Goal: Task Accomplishment & Management: Manage account settings

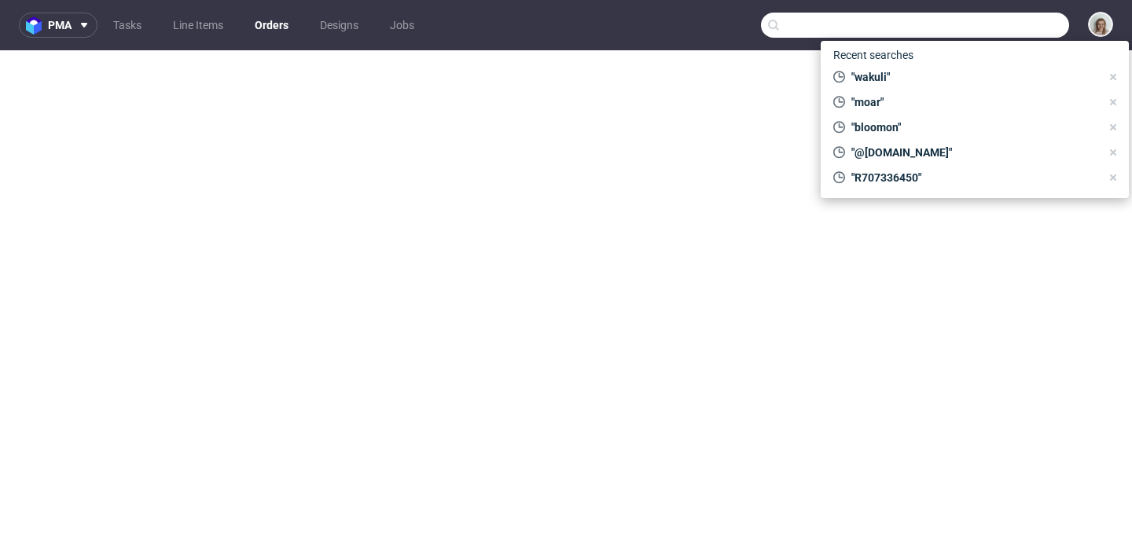
click at [975, 21] on input "text" at bounding box center [915, 25] width 308 height 25
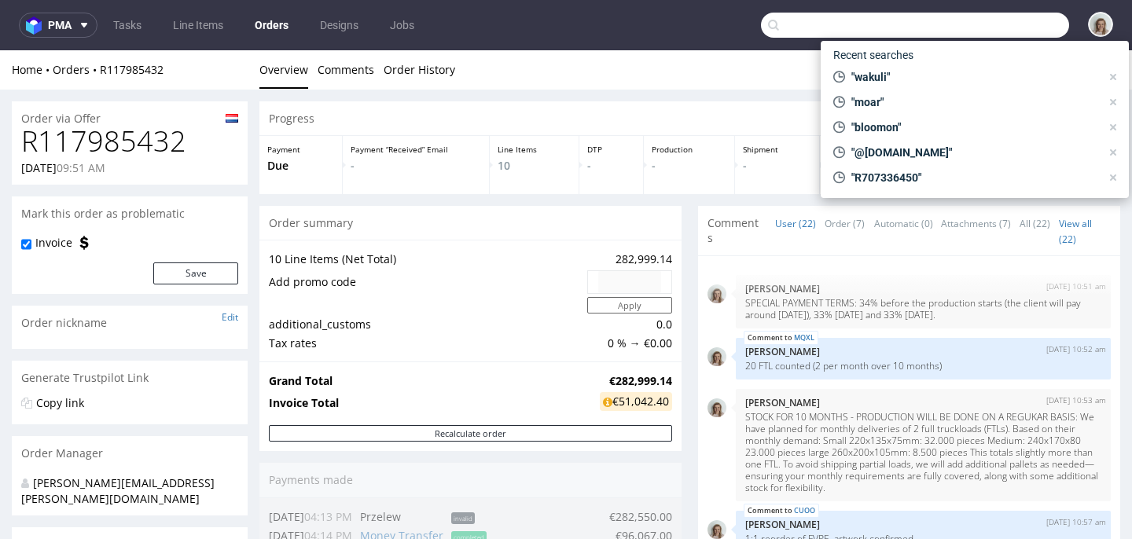
scroll to position [1425, 0]
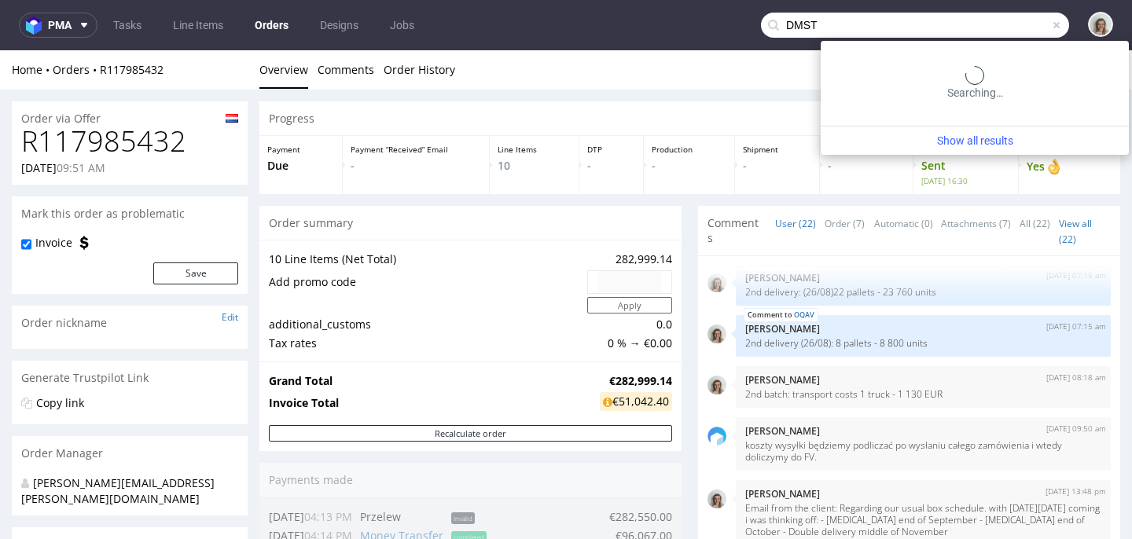
type input "DMST"
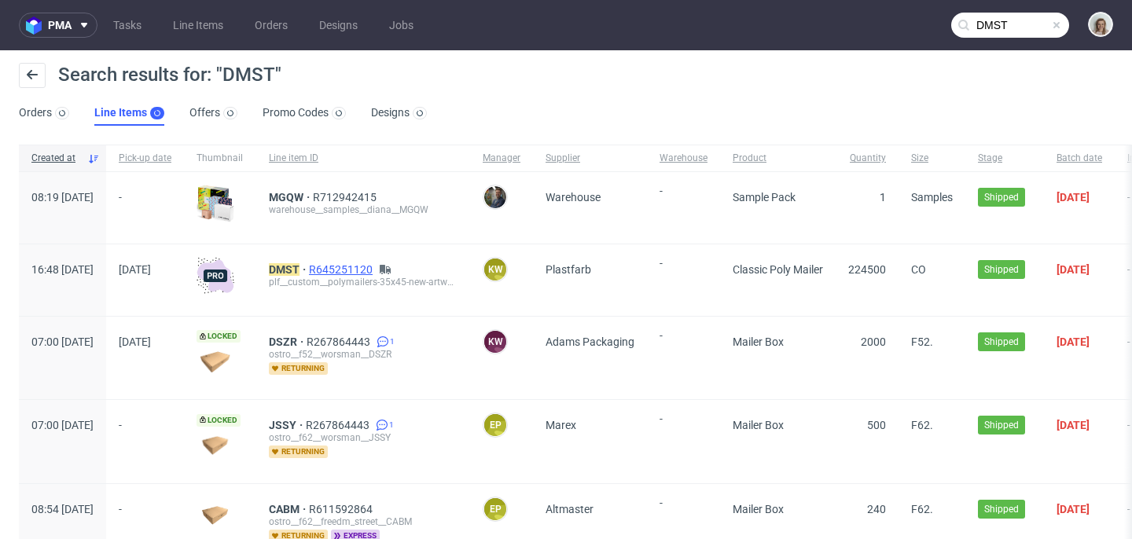
click at [376, 266] on span "R645251120" at bounding box center [342, 269] width 67 height 13
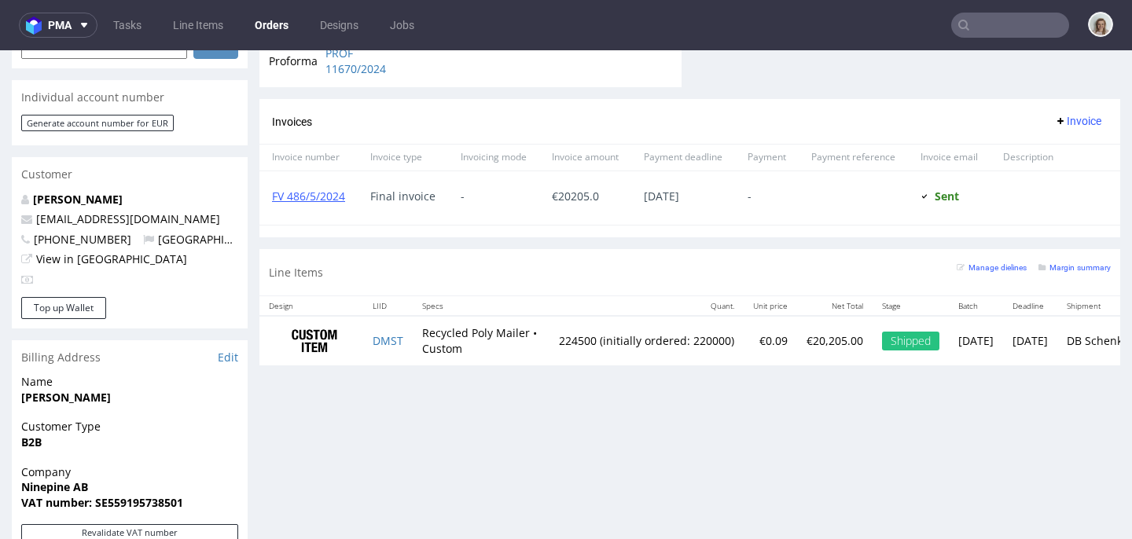
scroll to position [282, 0]
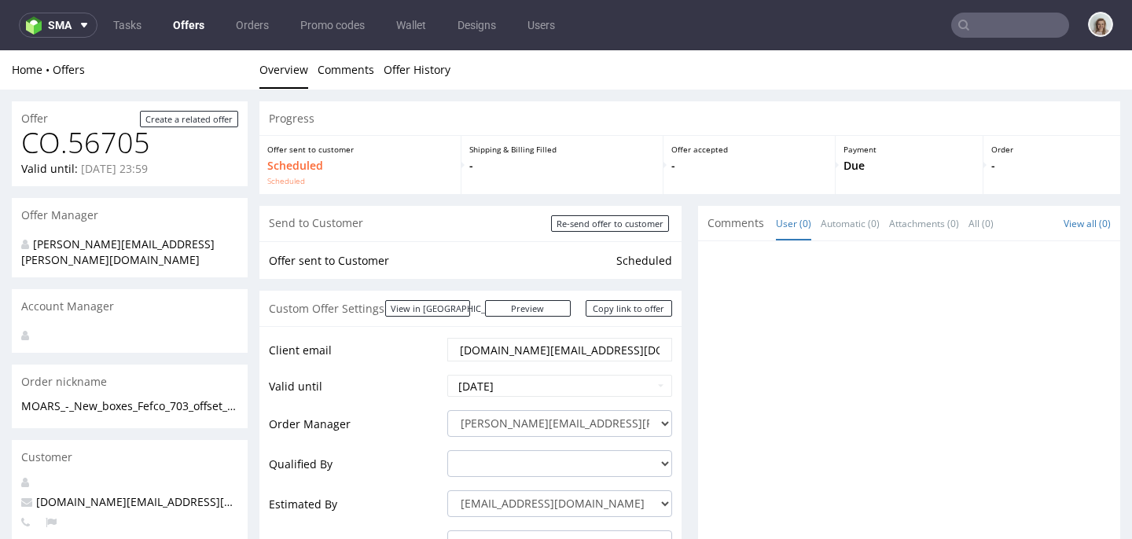
click at [999, 30] on input "text" at bounding box center [1010, 25] width 118 height 25
paste input "DMST"
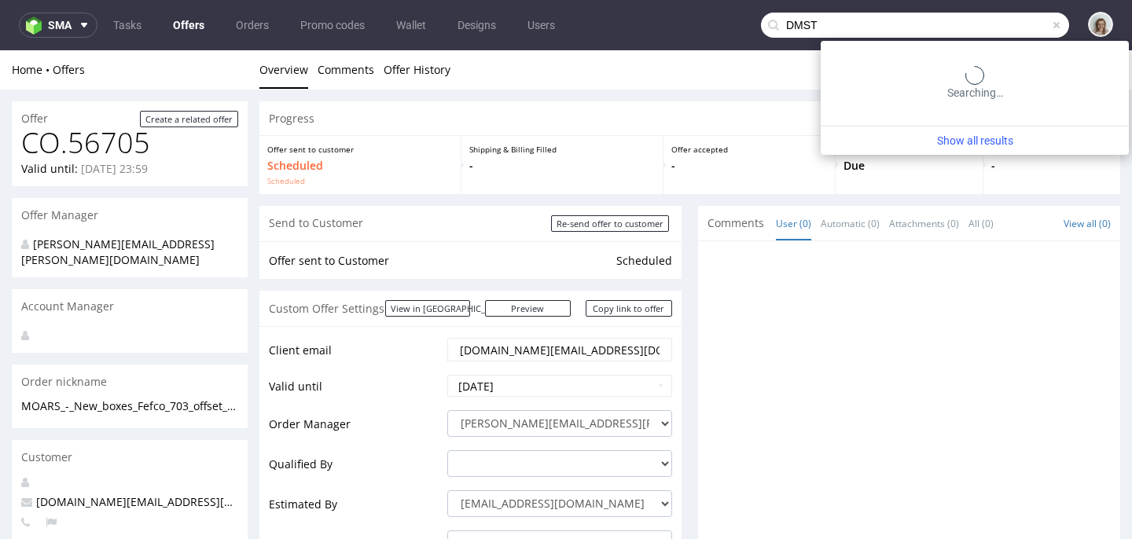
type input "DMST"
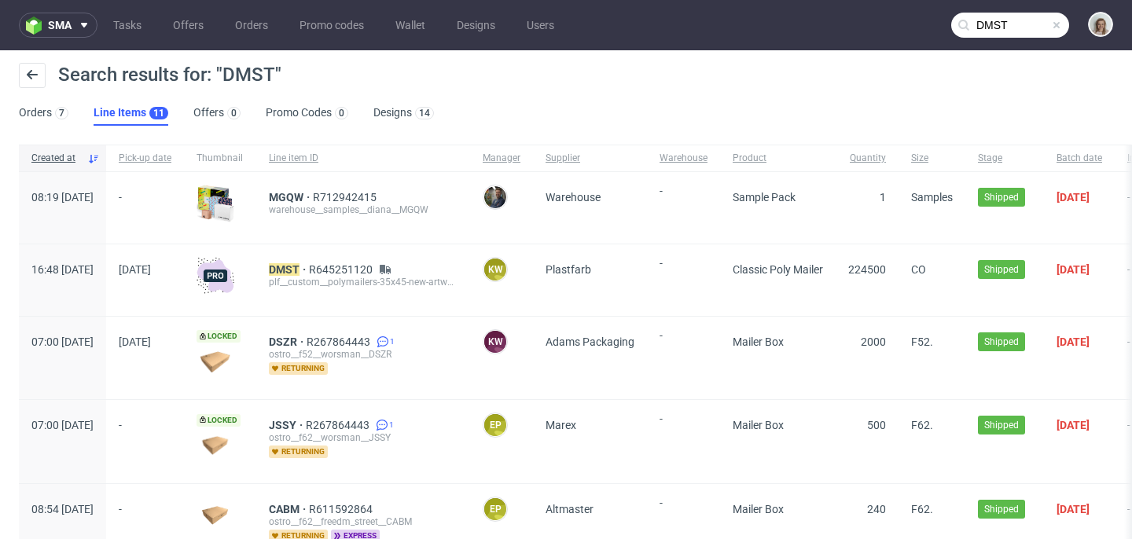
click at [383, 258] on div "DMST R645251120 plf__custom__polymailers-35x45-new-artwork__ DMST" at bounding box center [363, 280] width 214 height 72
click at [376, 267] on span "R645251120" at bounding box center [342, 269] width 67 height 13
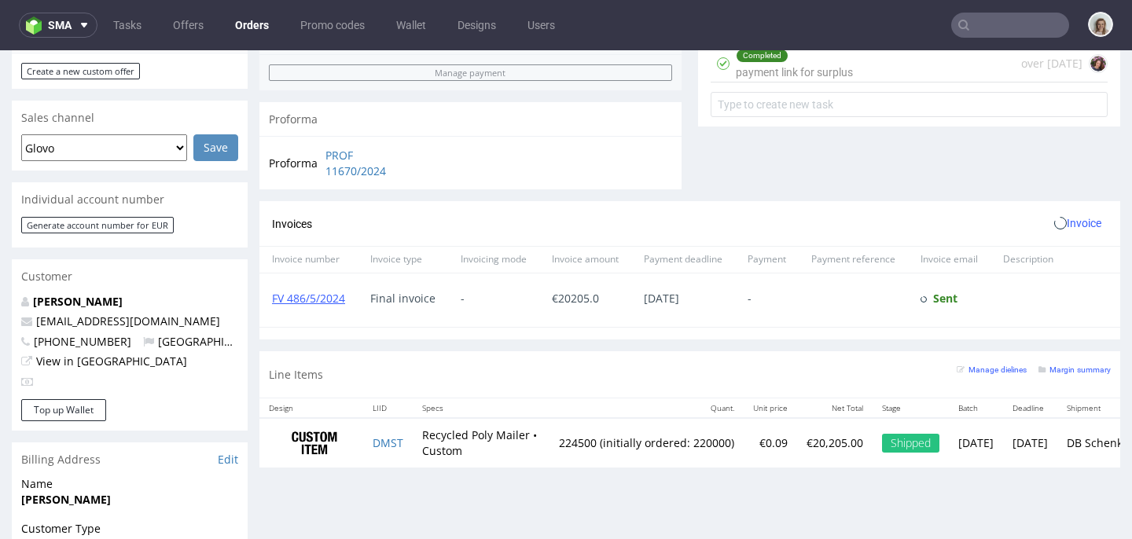
scroll to position [859, 0]
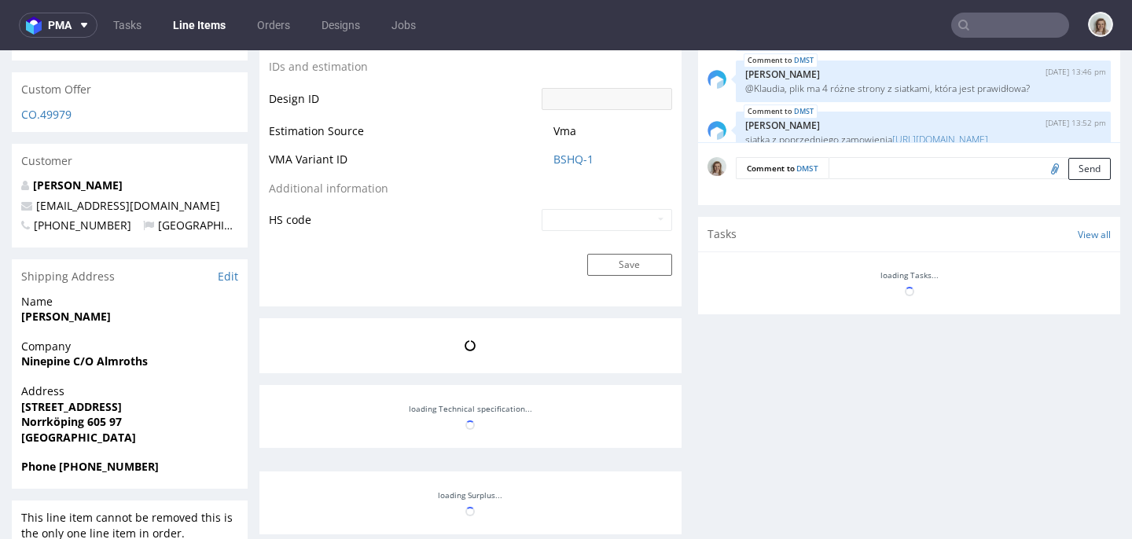
scroll to position [282, 0]
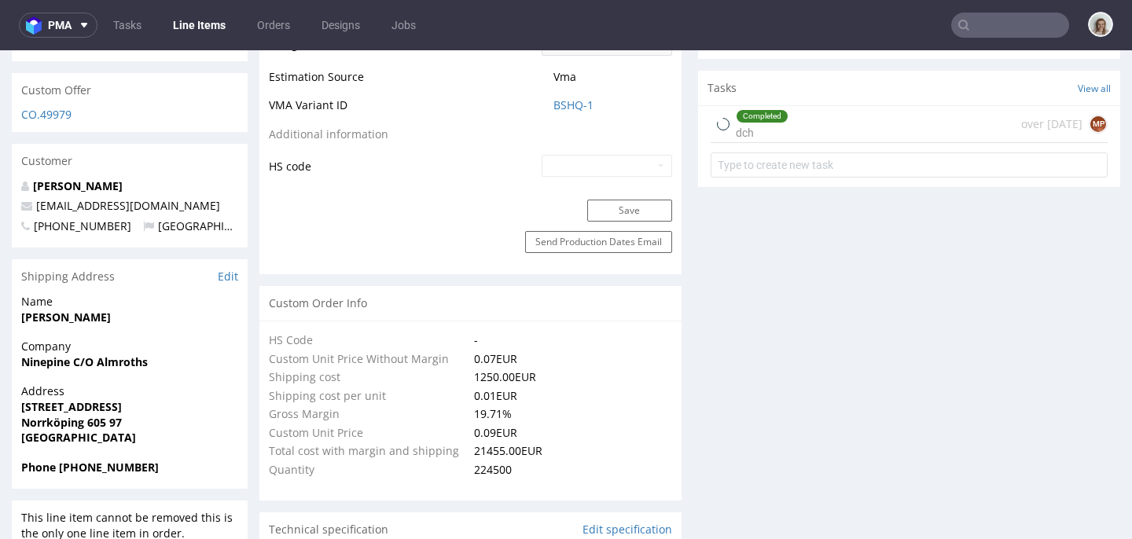
select select "in_progress"
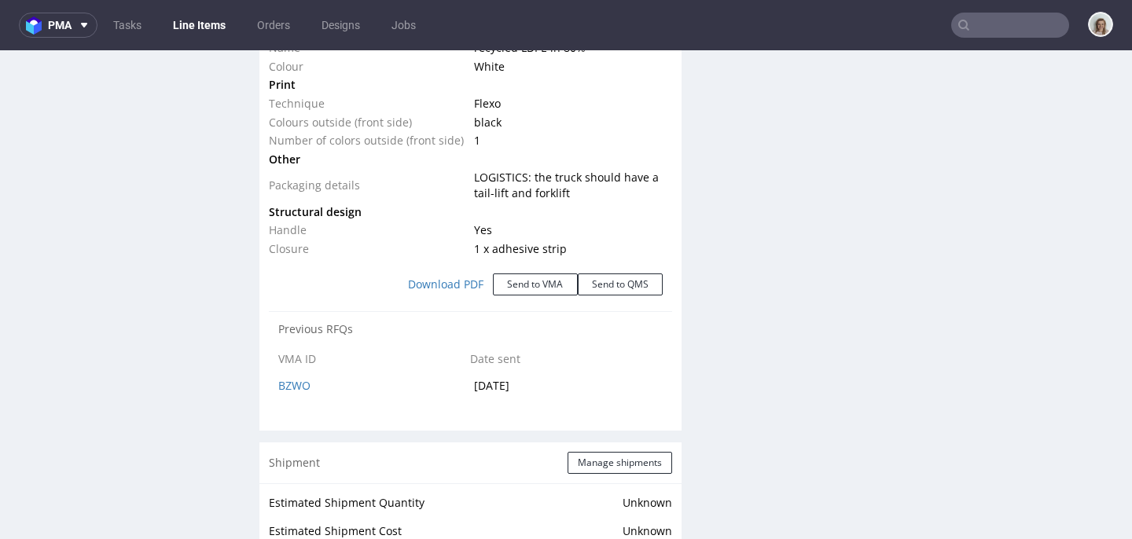
scroll to position [1847, 0]
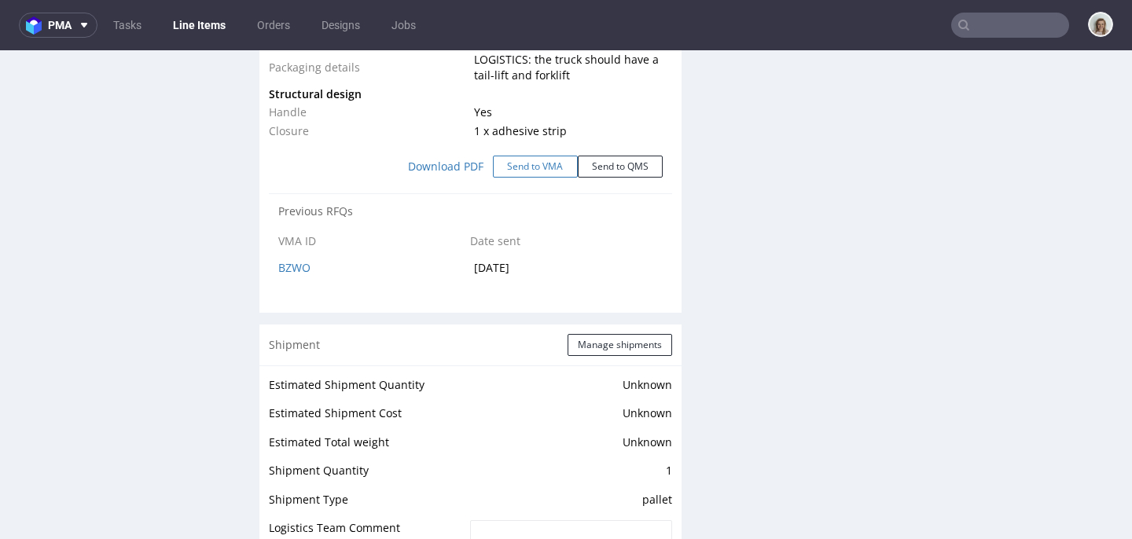
click at [505, 167] on button "Send to VMA" at bounding box center [535, 167] width 85 height 22
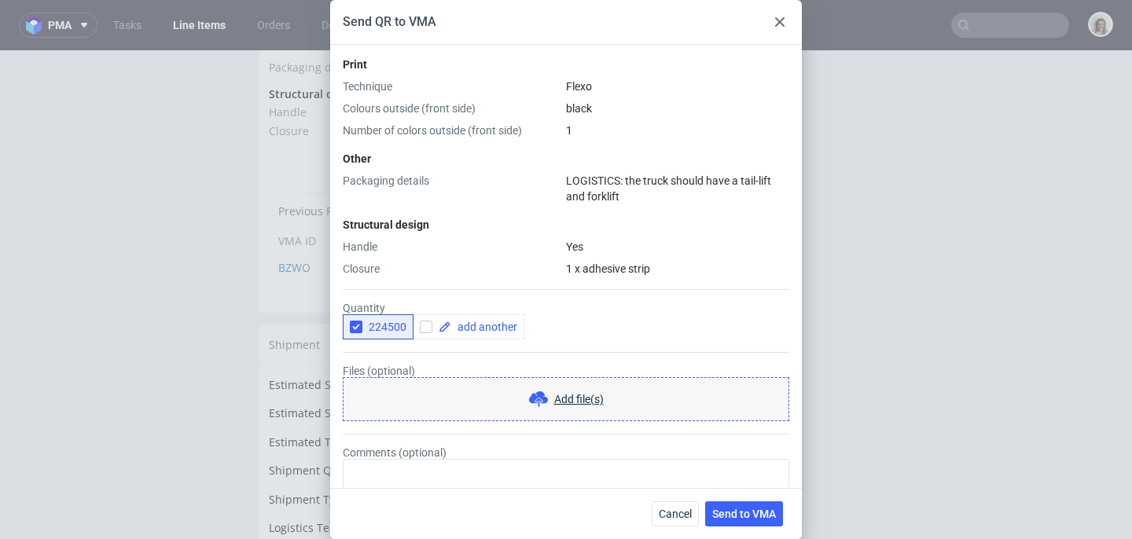
scroll to position [516, 0]
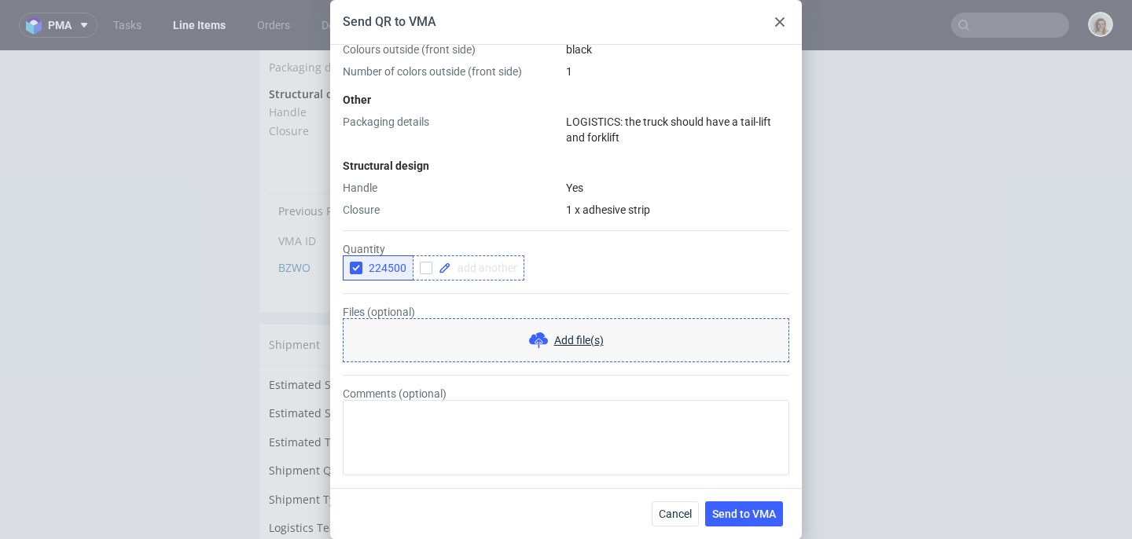
click at [486, 259] on div at bounding box center [469, 267] width 112 height 25
checkbox input "true"
click at [359, 270] on icon "button" at bounding box center [356, 268] width 11 height 11
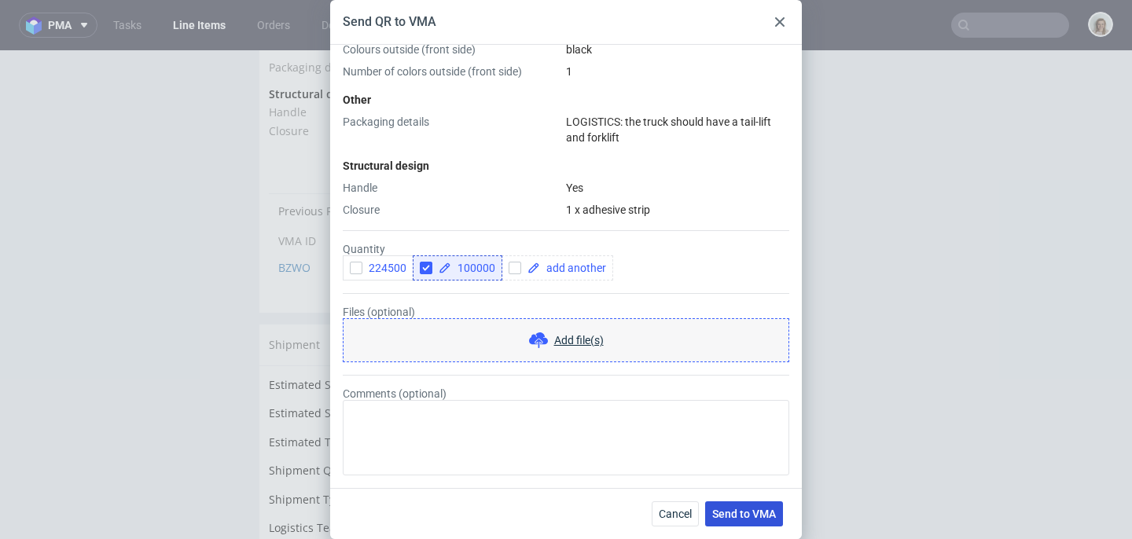
click at [759, 515] on span "Send to VMA" at bounding box center [744, 514] width 64 height 11
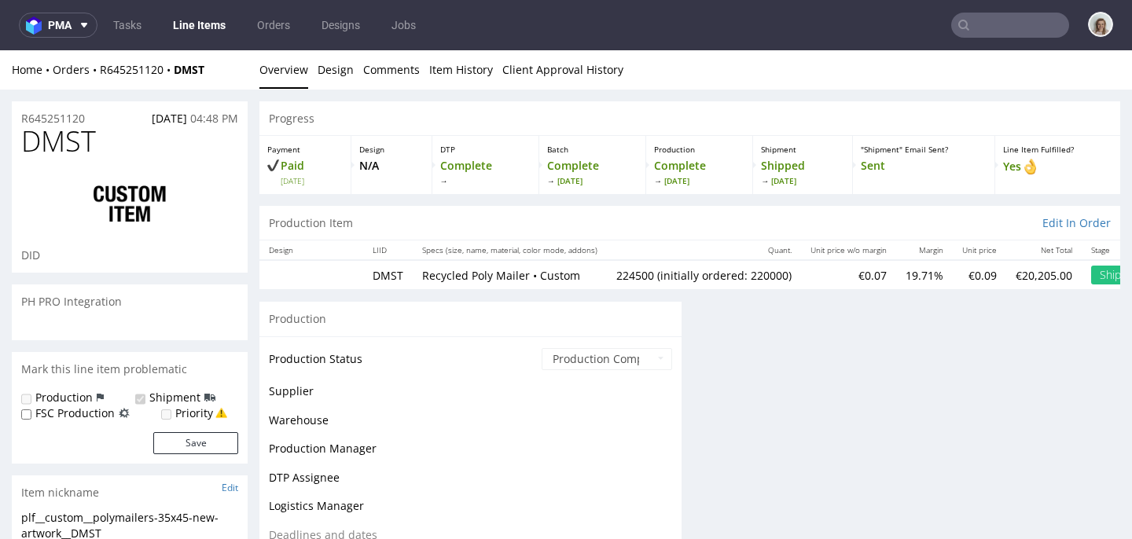
select select "in_progress"
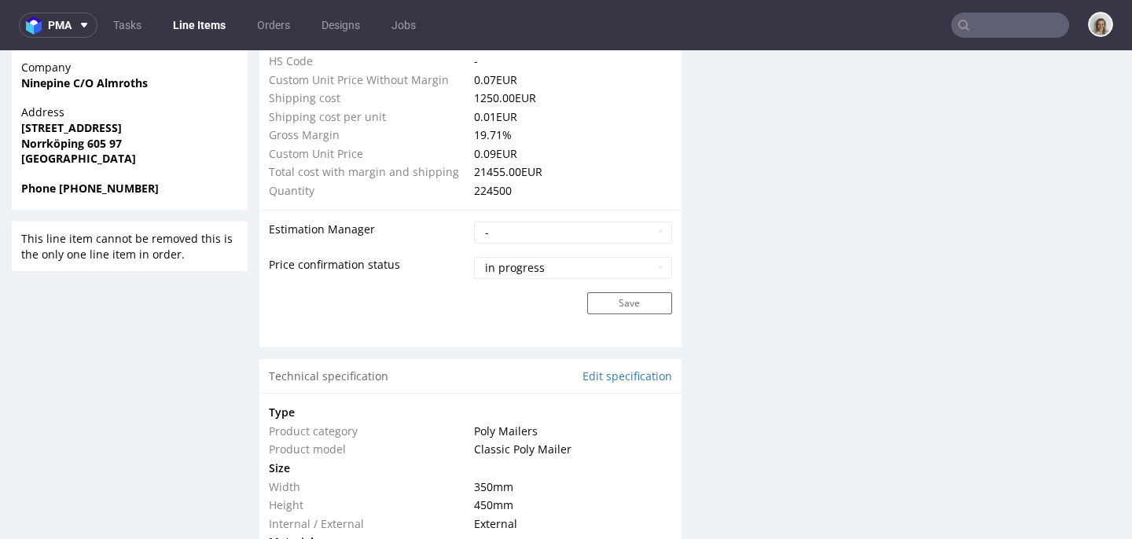
scroll to position [1432, 0]
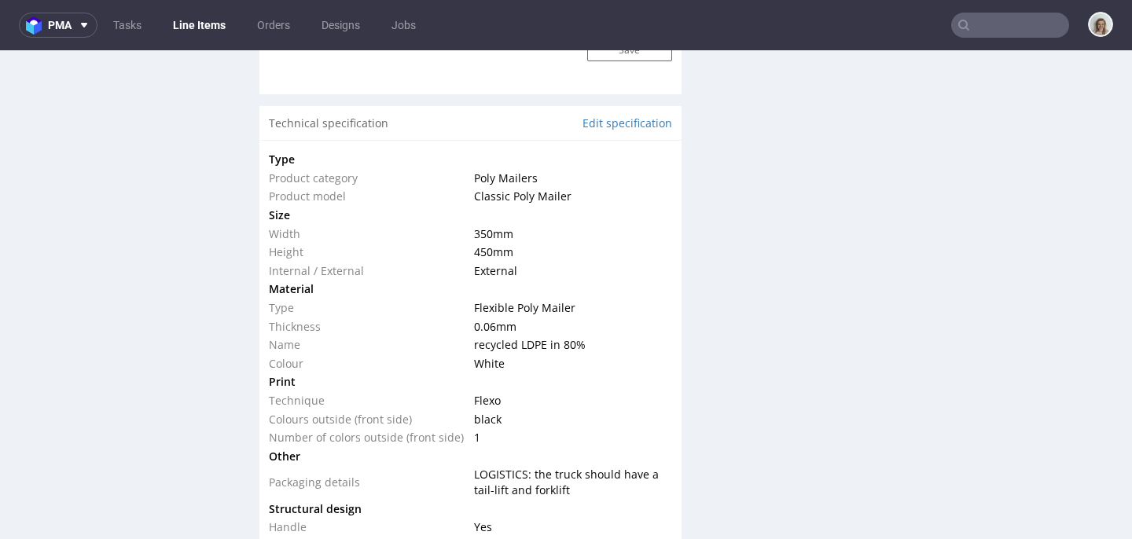
click at [999, 17] on input "text" at bounding box center [1010, 25] width 118 height 25
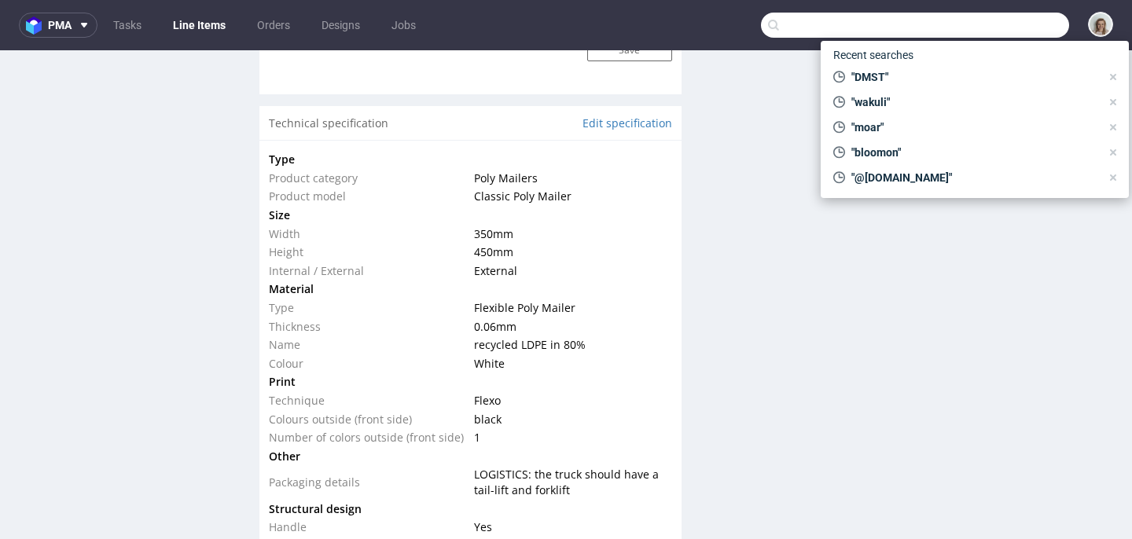
paste input "SSYS"
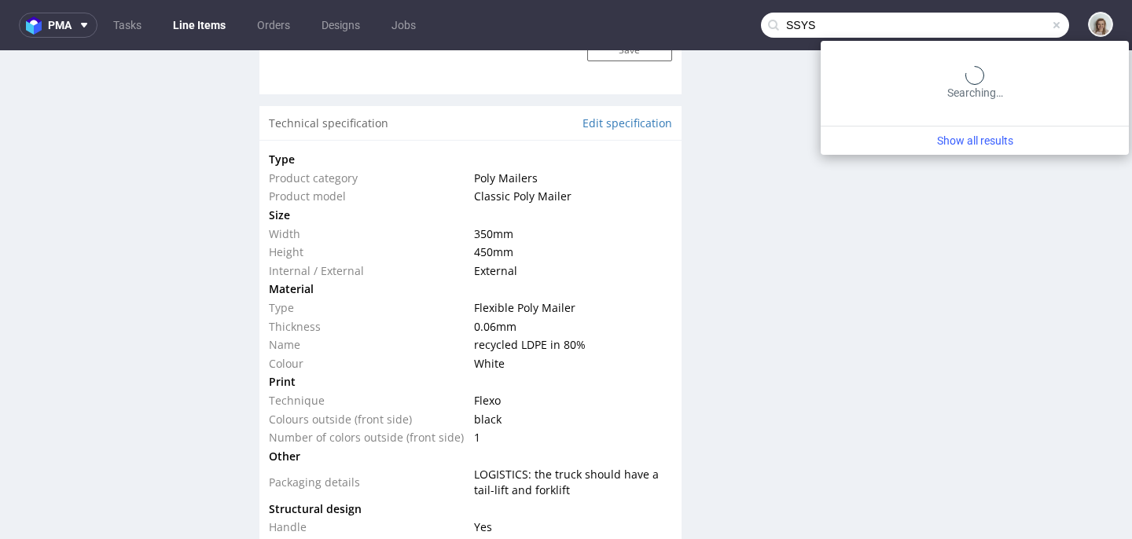
type input "SSYS"
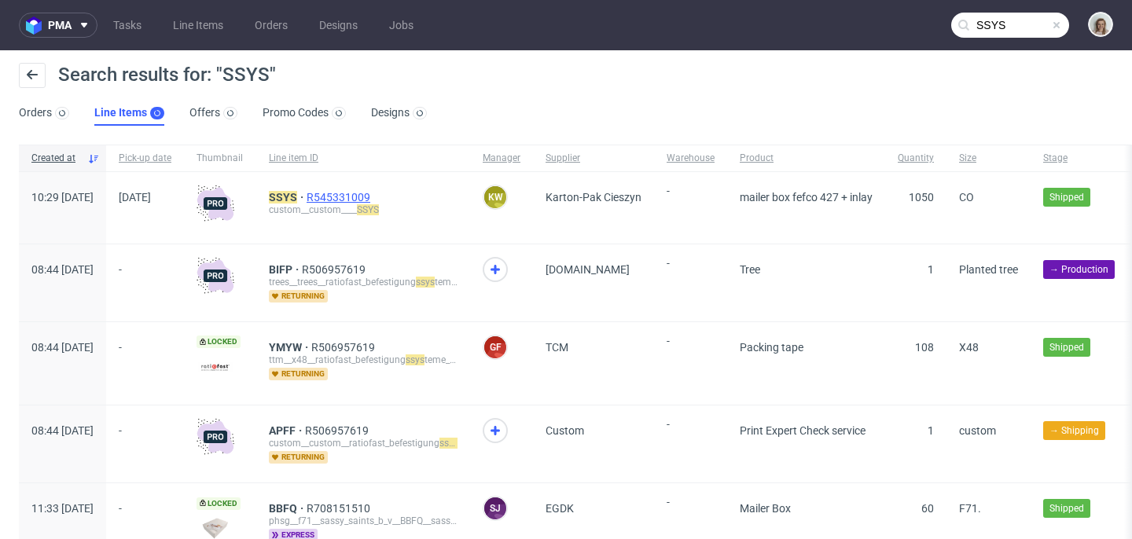
click at [369, 200] on span "R545331009" at bounding box center [340, 197] width 67 height 13
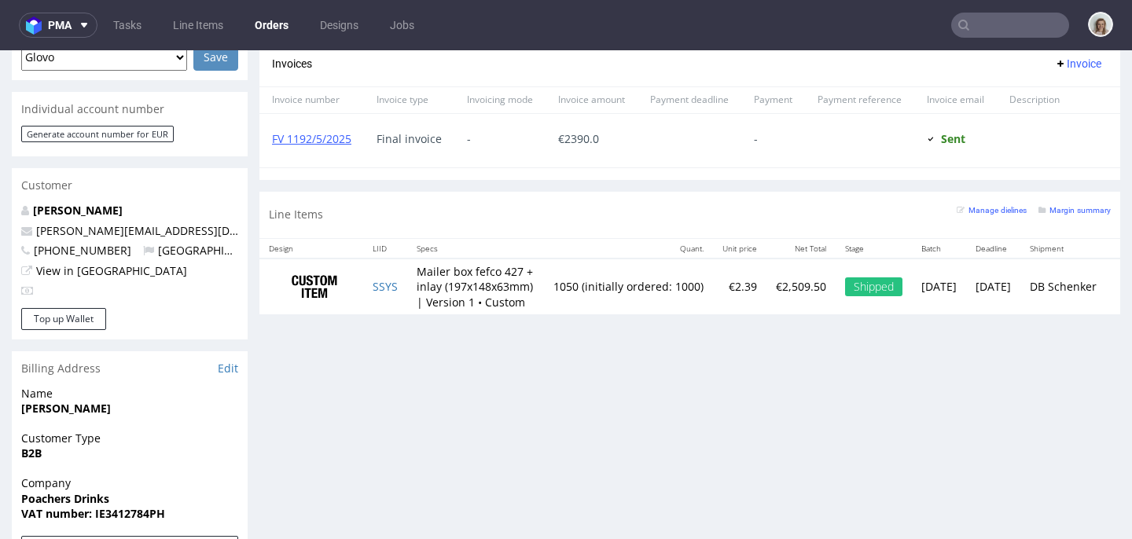
scroll to position [718, 0]
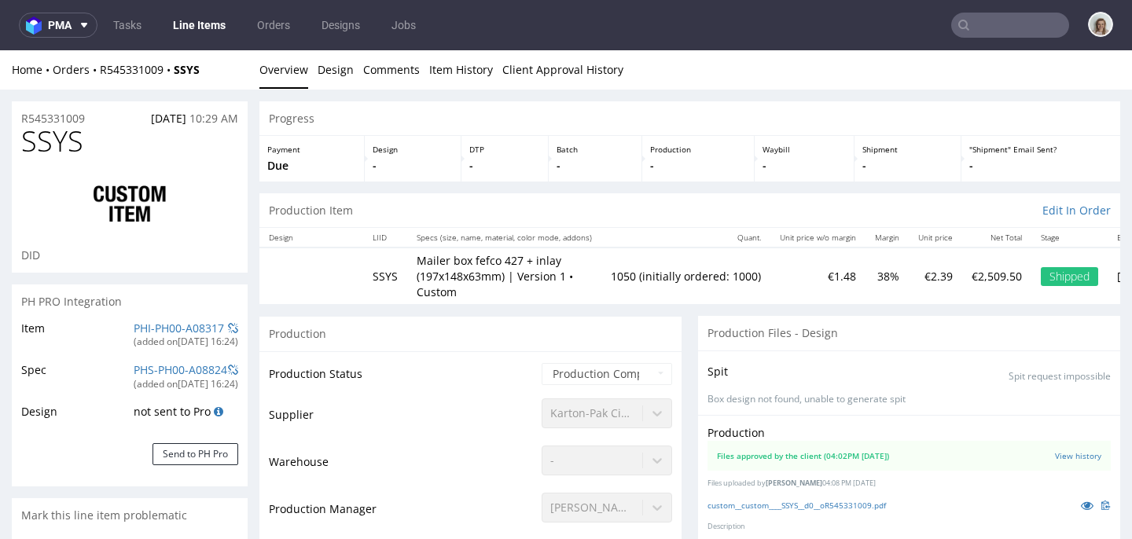
click at [1005, 25] on input "text" at bounding box center [1010, 25] width 118 height 25
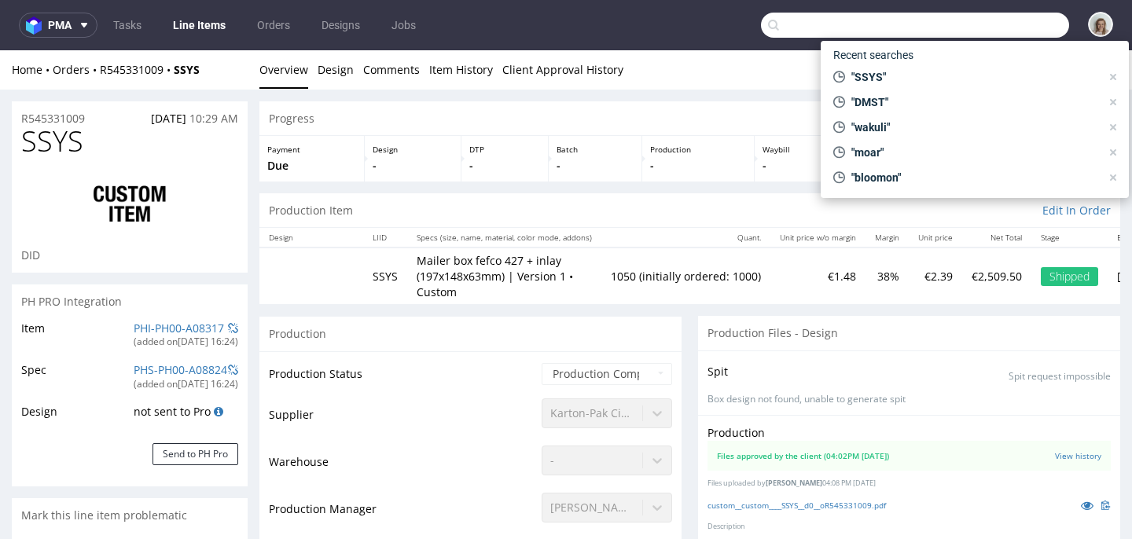
paste input "info@nine-pine.com"
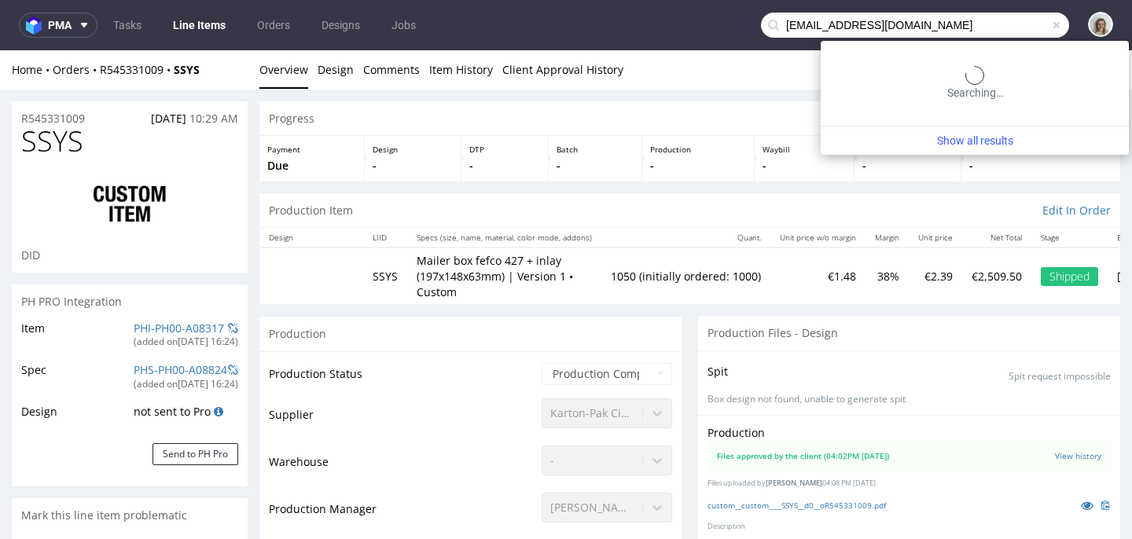
type input "info@nine-pine.com"
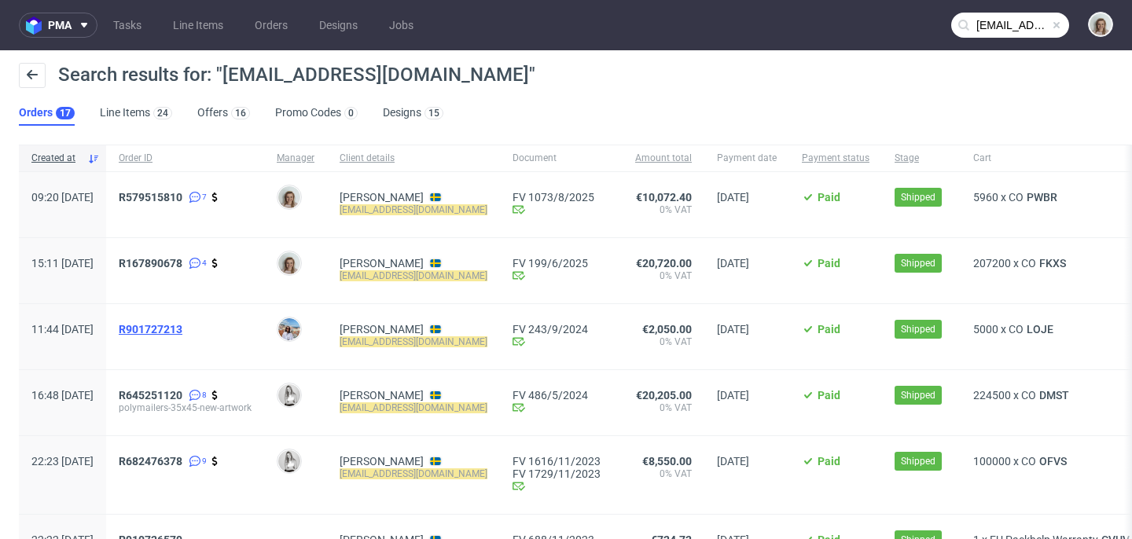
click at [182, 330] on span "R901727213" at bounding box center [151, 329] width 64 height 13
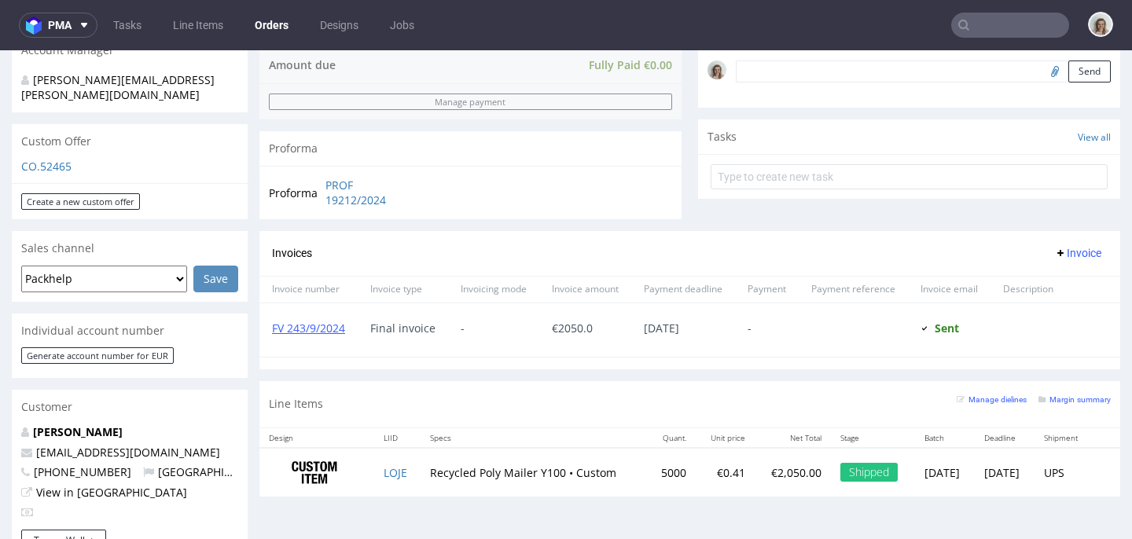
scroll to position [518, 0]
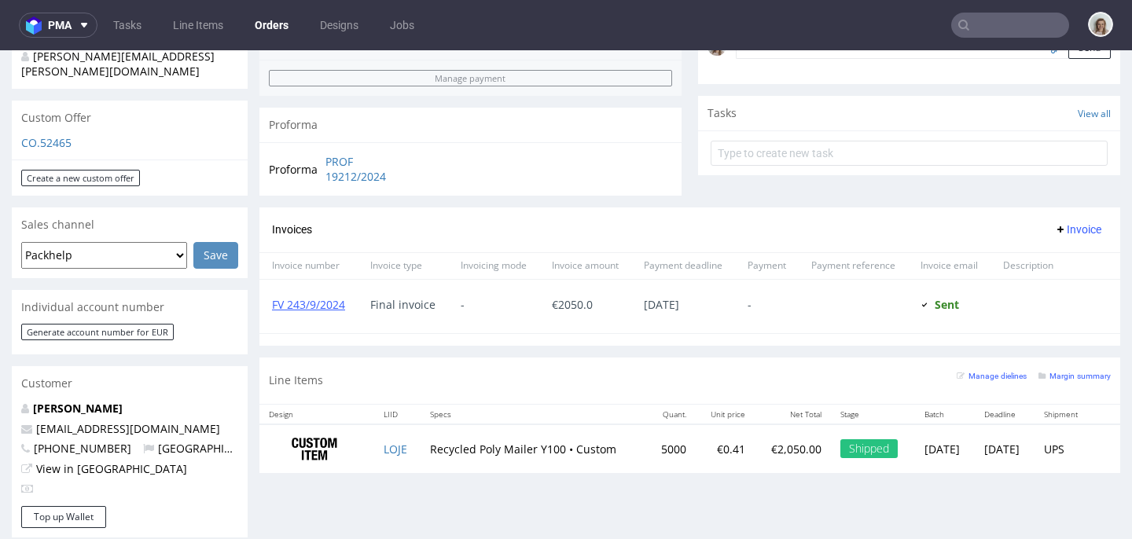
type input "info@nine-pine.com"
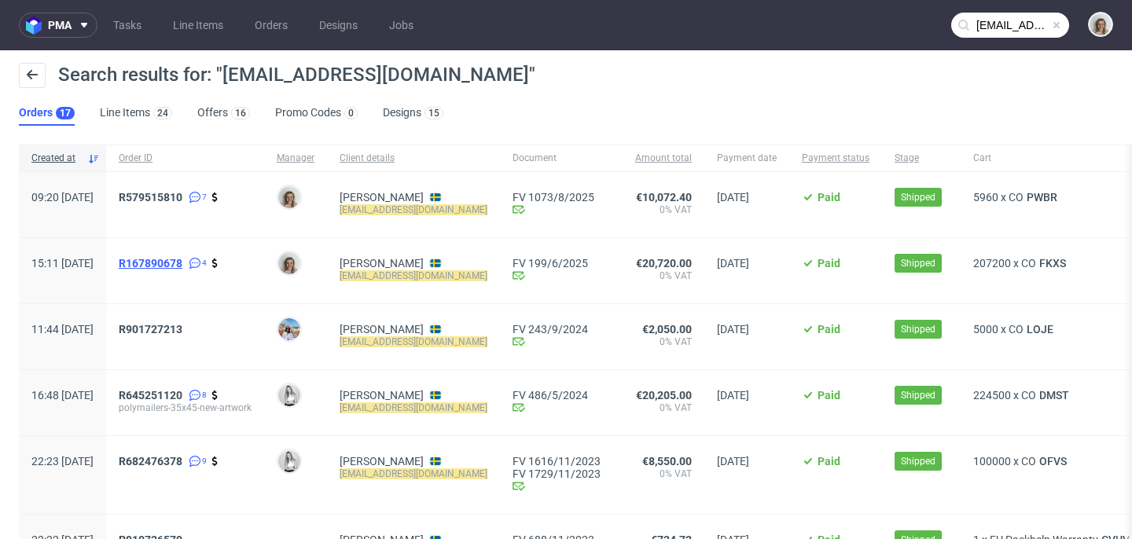
click at [182, 260] on span "R167890678" at bounding box center [151, 263] width 64 height 13
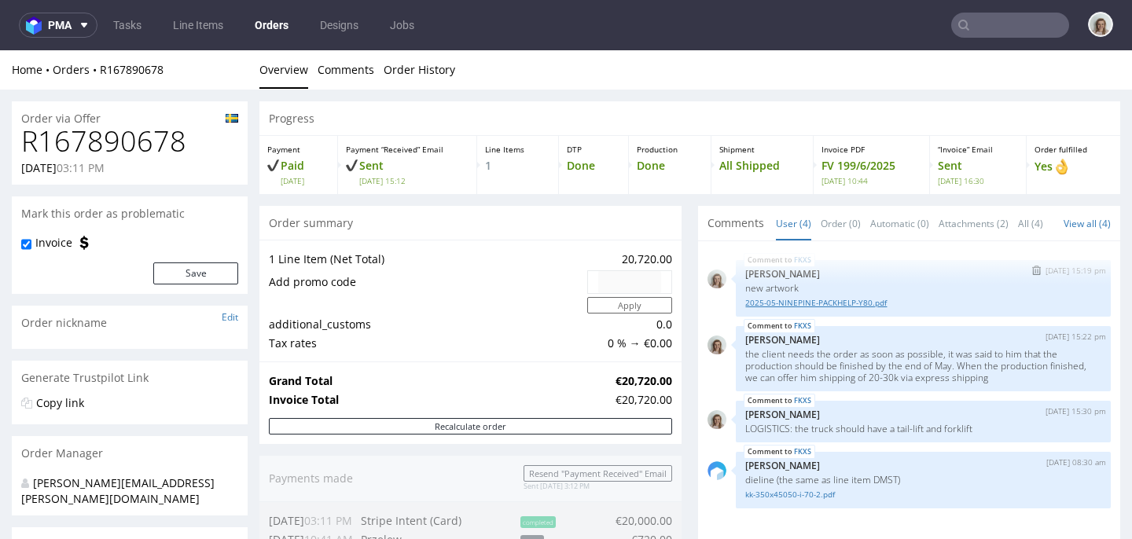
click at [842, 309] on link "2025-05-NINEPINE-PACKHELP-Y80.pdf" at bounding box center [923, 303] width 356 height 12
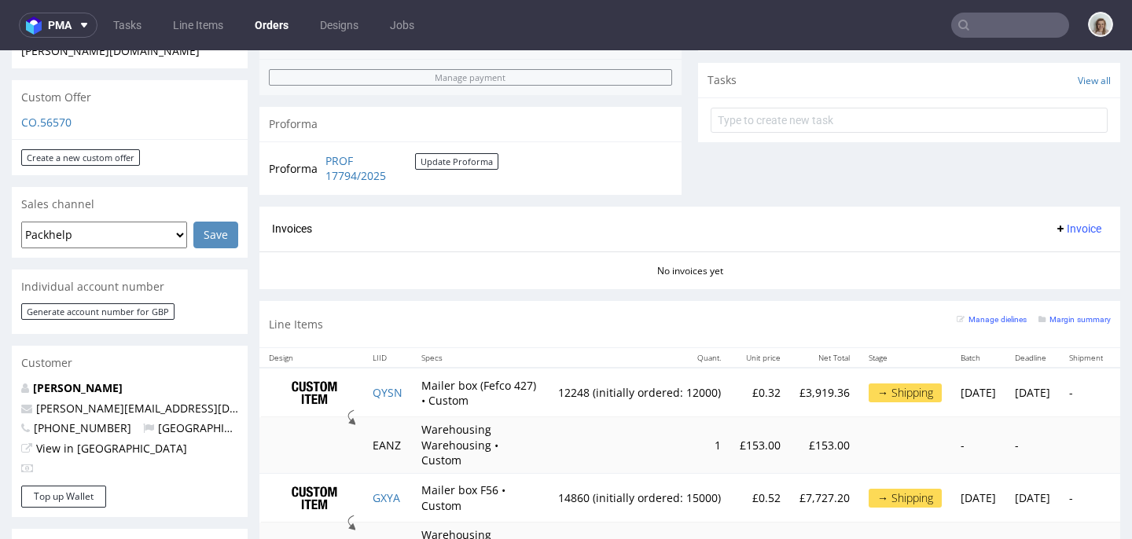
scroll to position [548, 0]
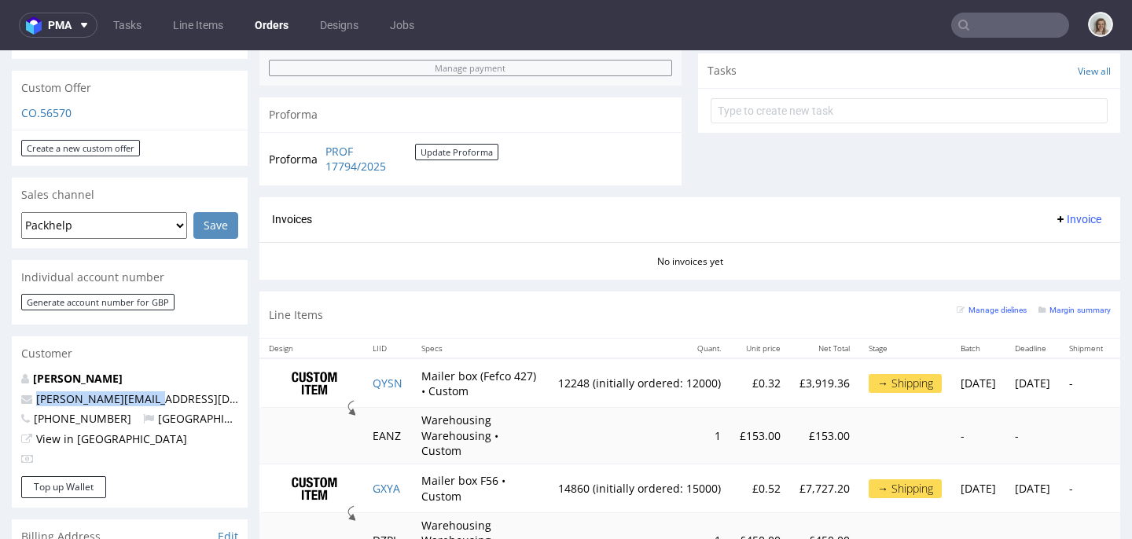
drag, startPoint x: 186, startPoint y: 364, endPoint x: 35, endPoint y: 361, distance: 151.0
click at [35, 391] on p "anthony@xmiles.co.uk" at bounding box center [129, 399] width 217 height 16
copy link "anthony@xmiles.co.uk"
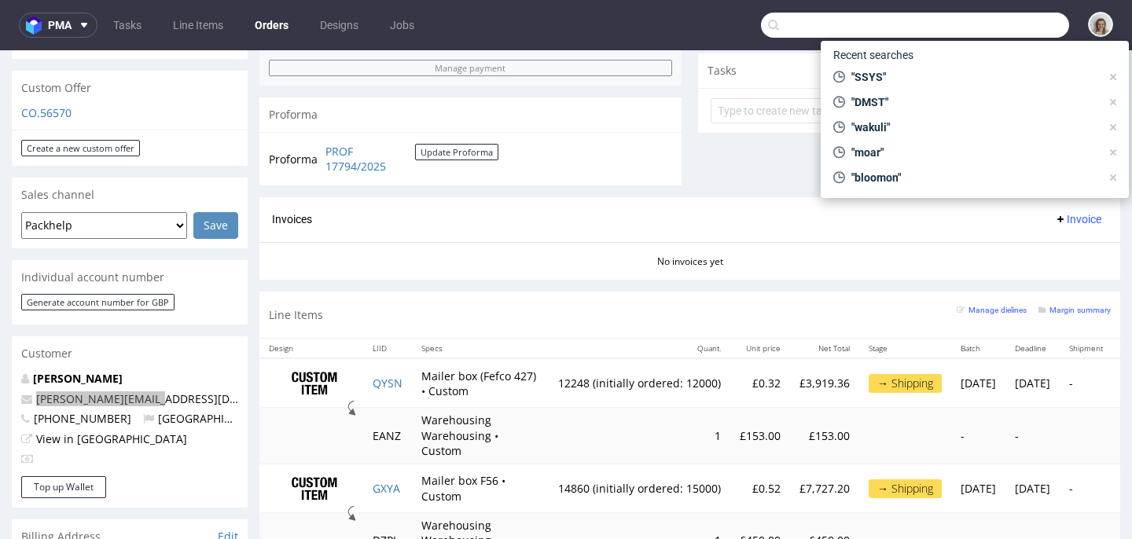
click at [974, 27] on input "text" at bounding box center [915, 25] width 308 height 25
paste input "anthony@xmiles.co.uk"
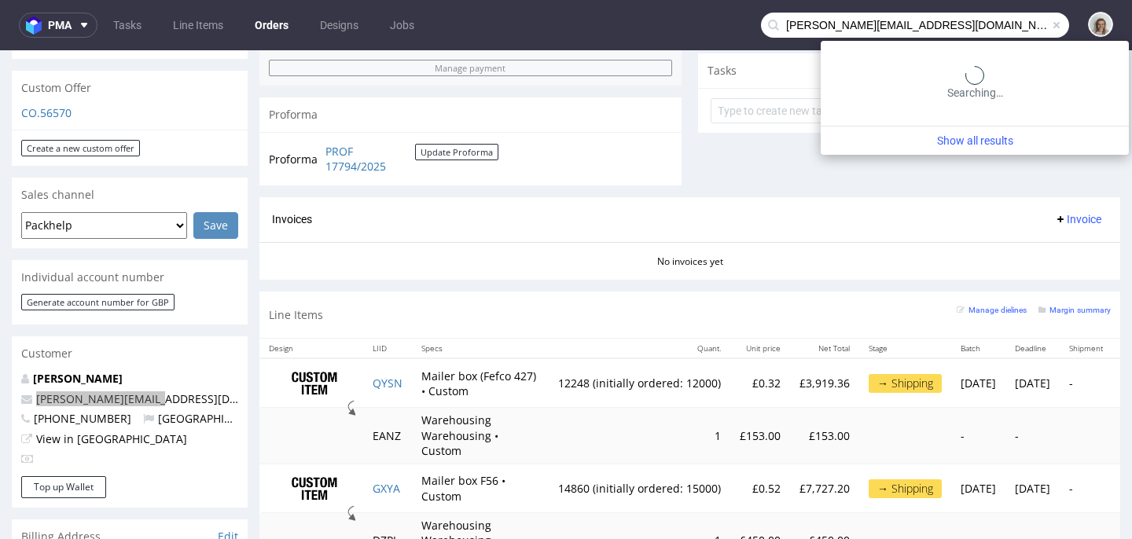
type input "anthony@xmiles.co.uk"
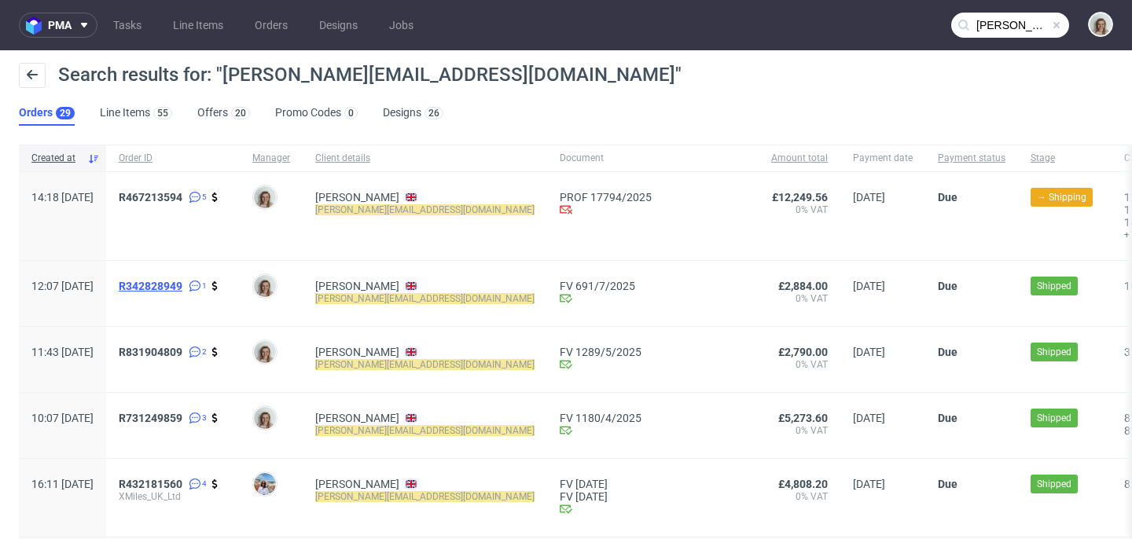
click at [171, 288] on span "R342828949" at bounding box center [151, 286] width 64 height 13
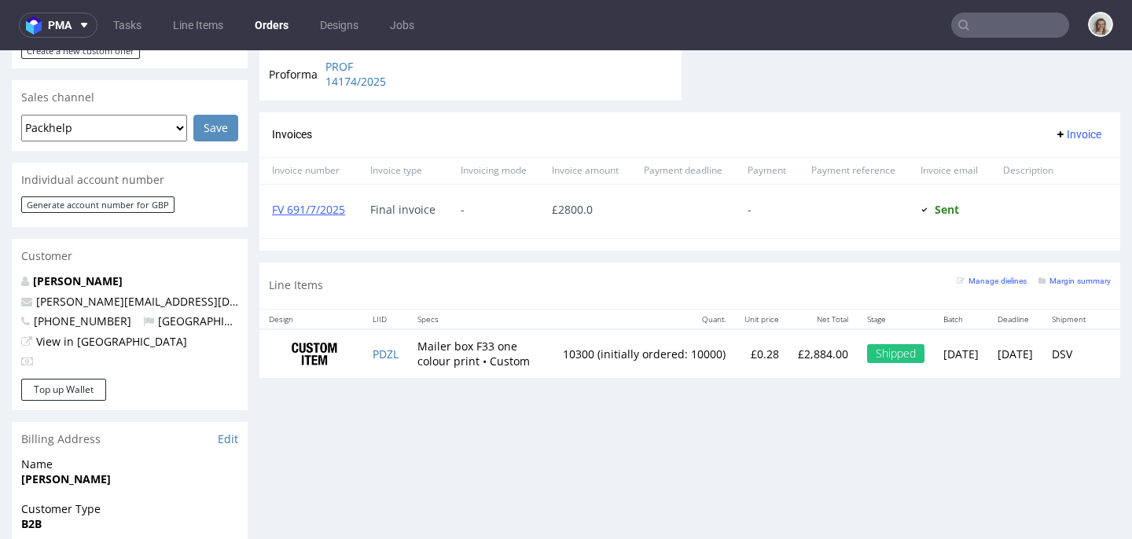
scroll to position [667, 0]
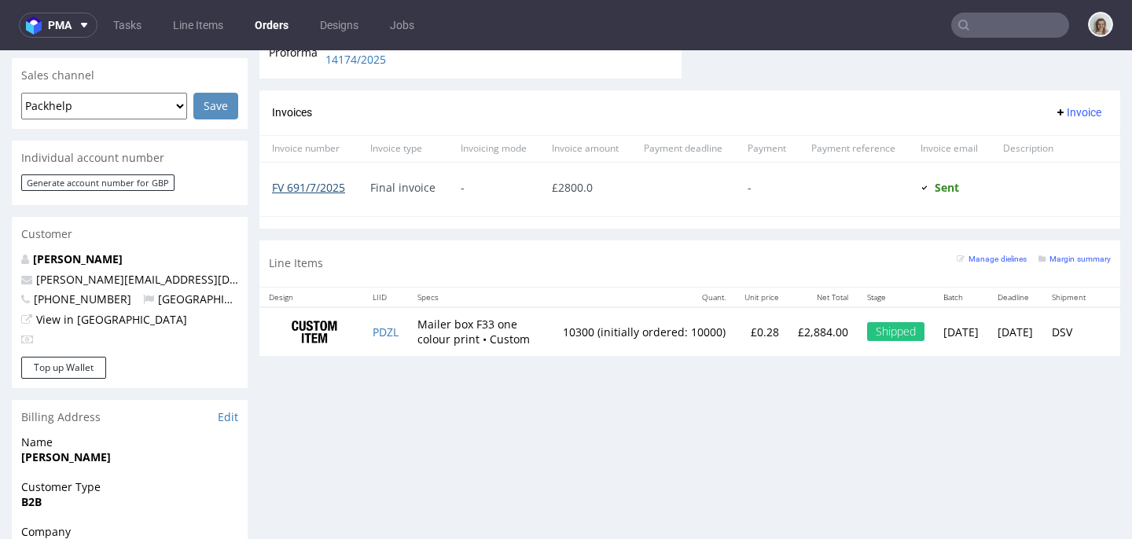
click at [296, 187] on link "FV 691/7/2025" at bounding box center [308, 187] width 73 height 15
type input "anthony@xmiles.co.uk"
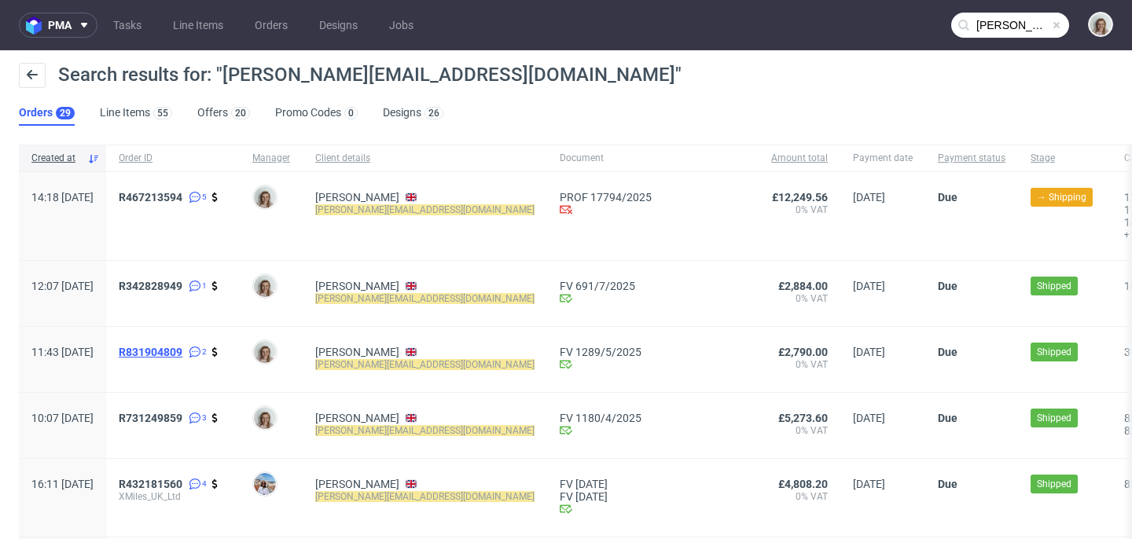
click at [182, 355] on span "R831904809" at bounding box center [151, 352] width 64 height 13
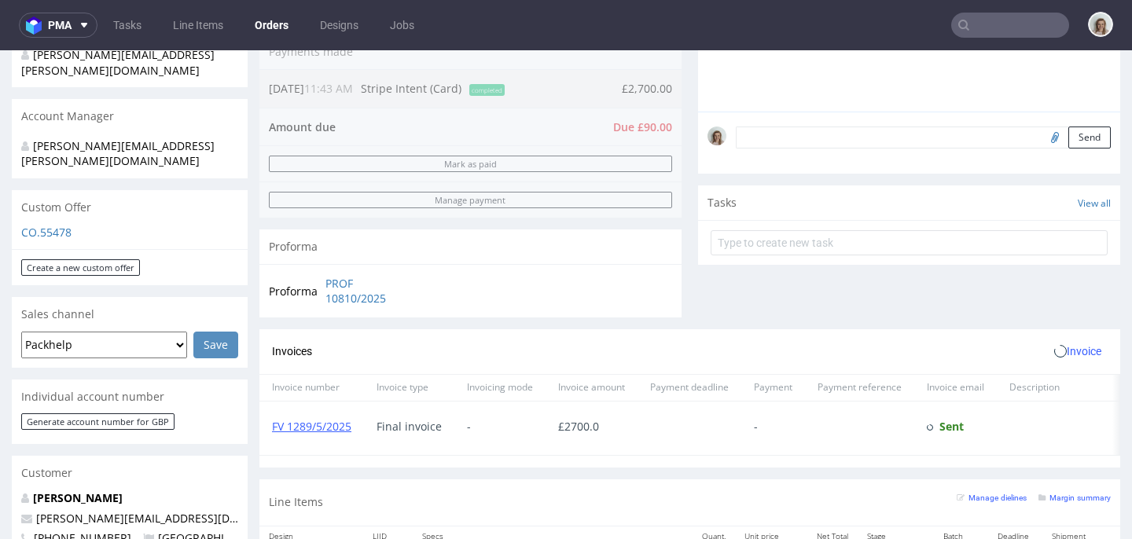
scroll to position [549, 0]
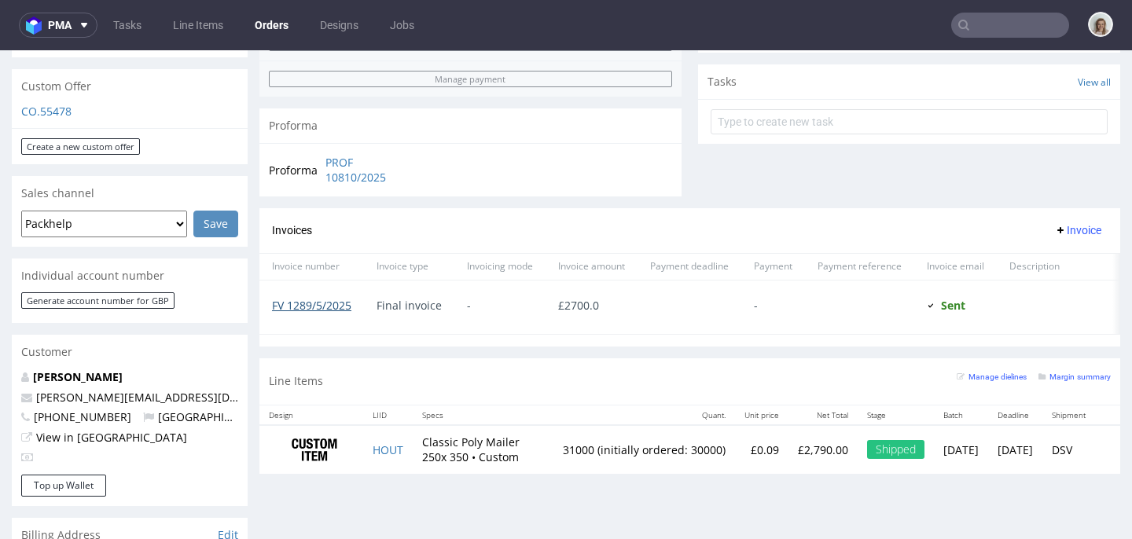
click at [313, 303] on link "FV 1289/5/2025" at bounding box center [311, 305] width 79 height 15
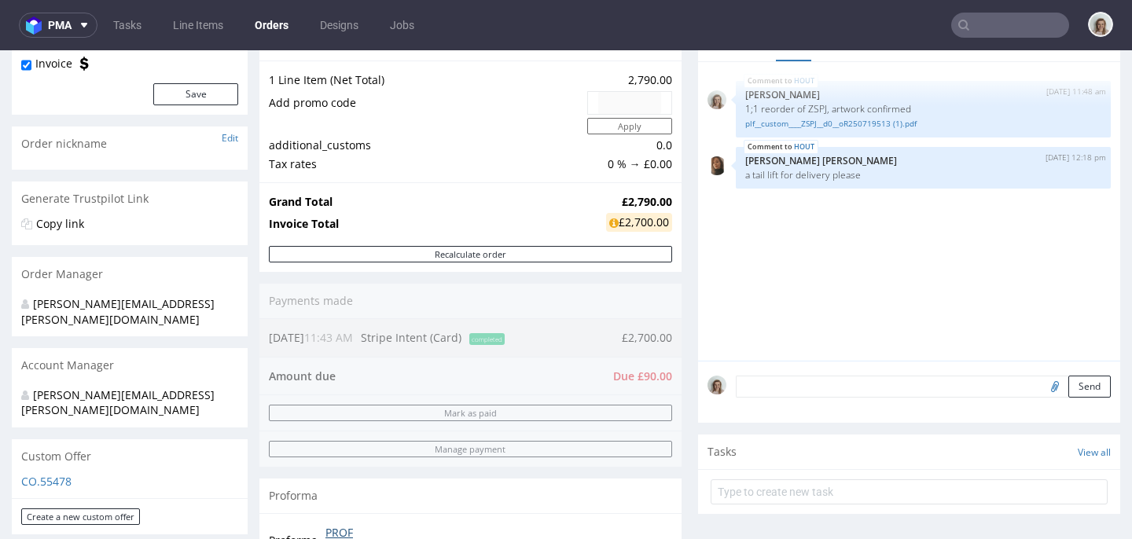
scroll to position [0, 0]
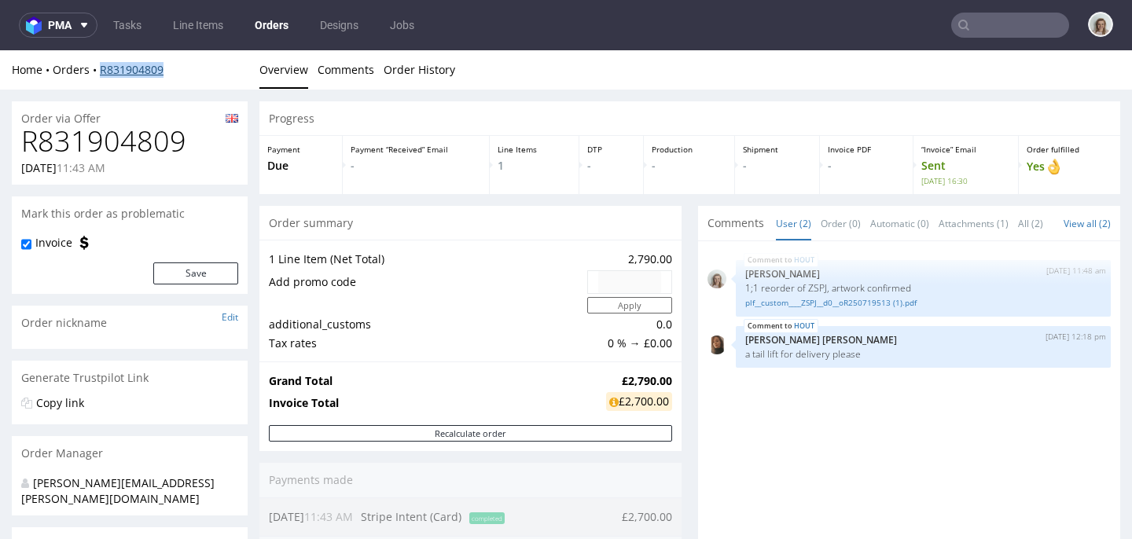
drag, startPoint x: 174, startPoint y: 69, endPoint x: 101, endPoint y: 67, distance: 72.4
click at [101, 67] on div "Home Orders R831904809" at bounding box center [130, 70] width 236 height 16
copy link "R831904809"
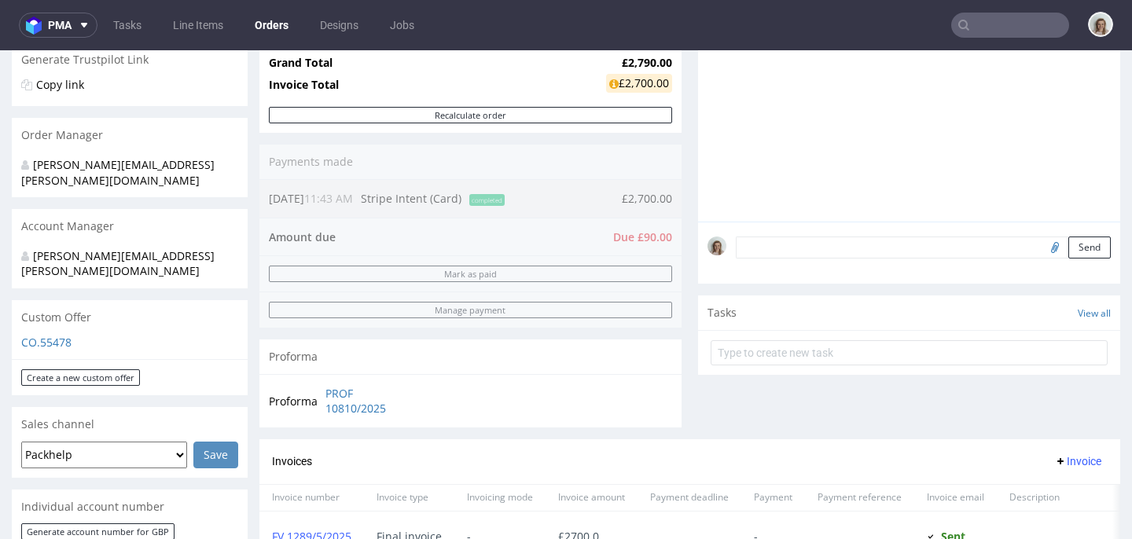
scroll to position [754, 0]
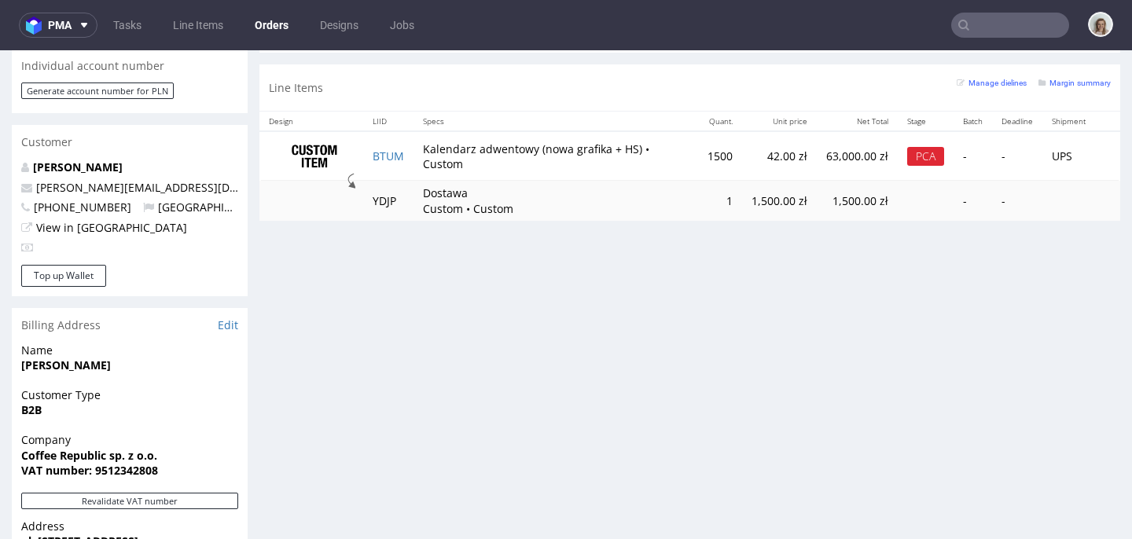
scroll to position [760, 0]
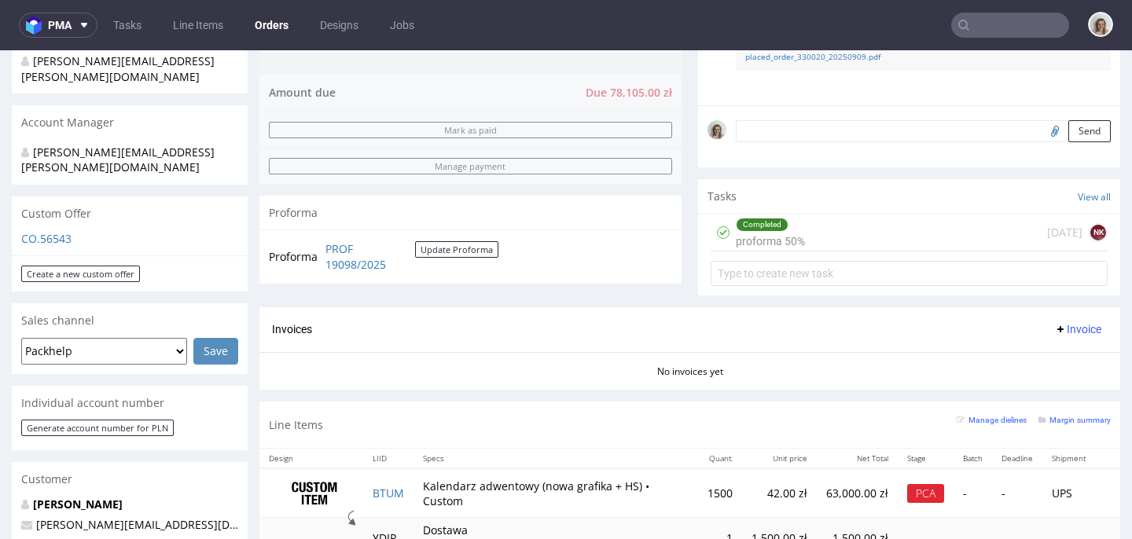
scroll to position [536, 0]
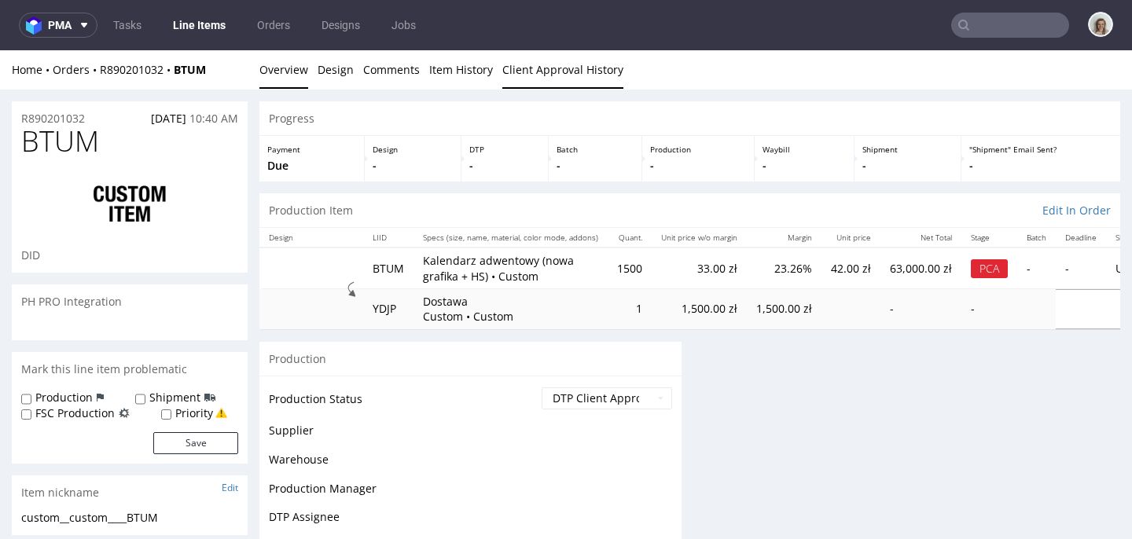
click at [519, 70] on link "Client Approval History" at bounding box center [562, 69] width 121 height 39
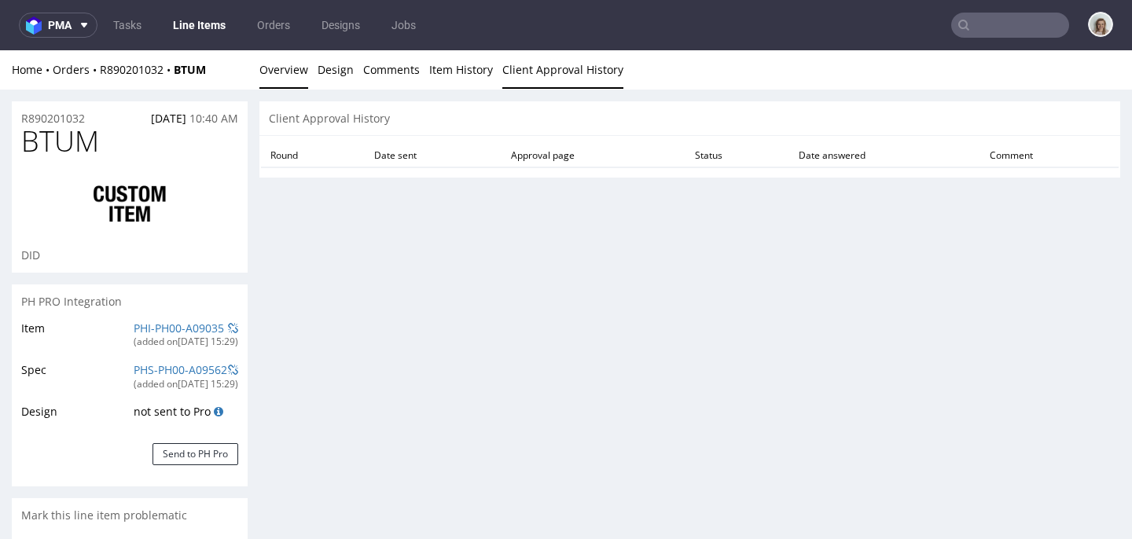
click at [294, 68] on link "Overview" at bounding box center [283, 69] width 49 height 39
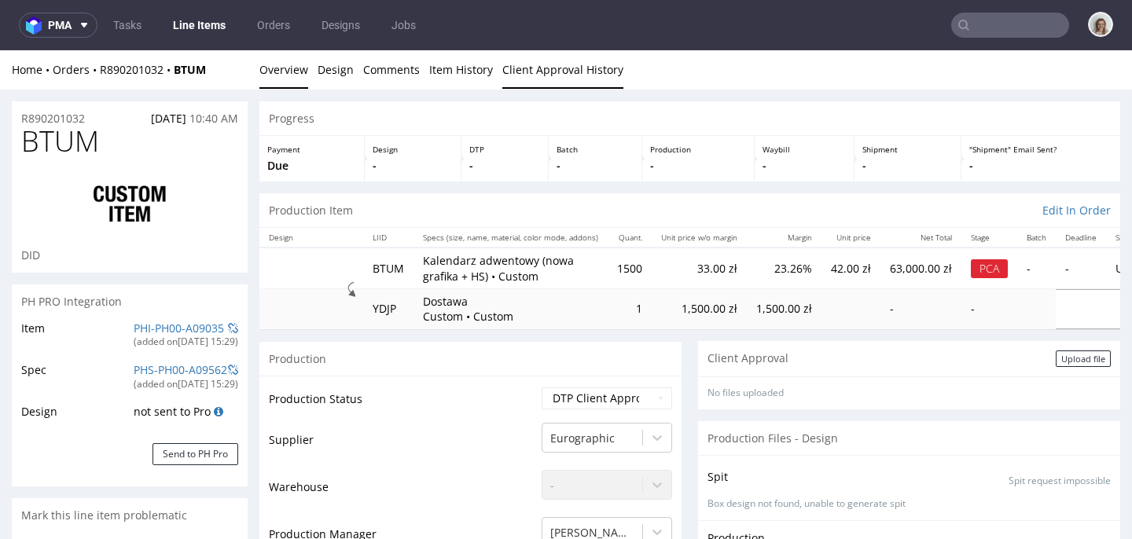
click at [572, 69] on link "Client Approval History" at bounding box center [562, 69] width 121 height 39
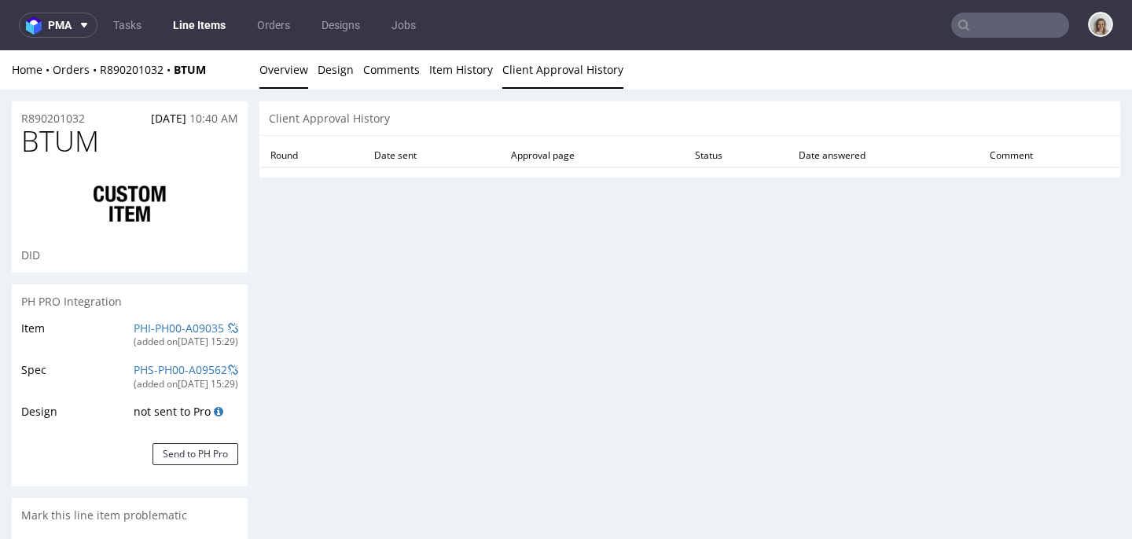
click at [280, 68] on link "Overview" at bounding box center [283, 69] width 49 height 39
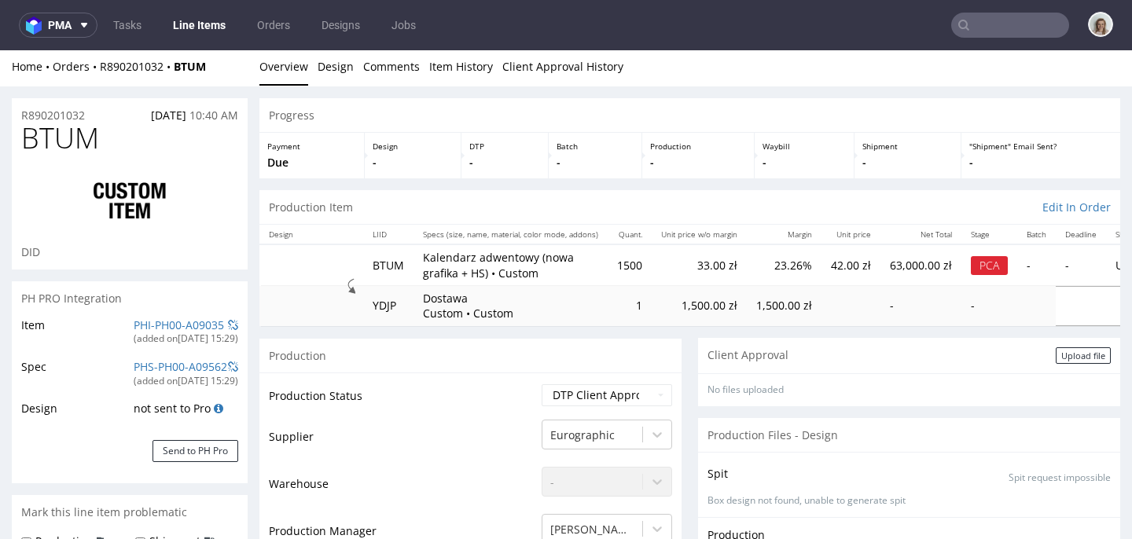
scroll to position [520, 0]
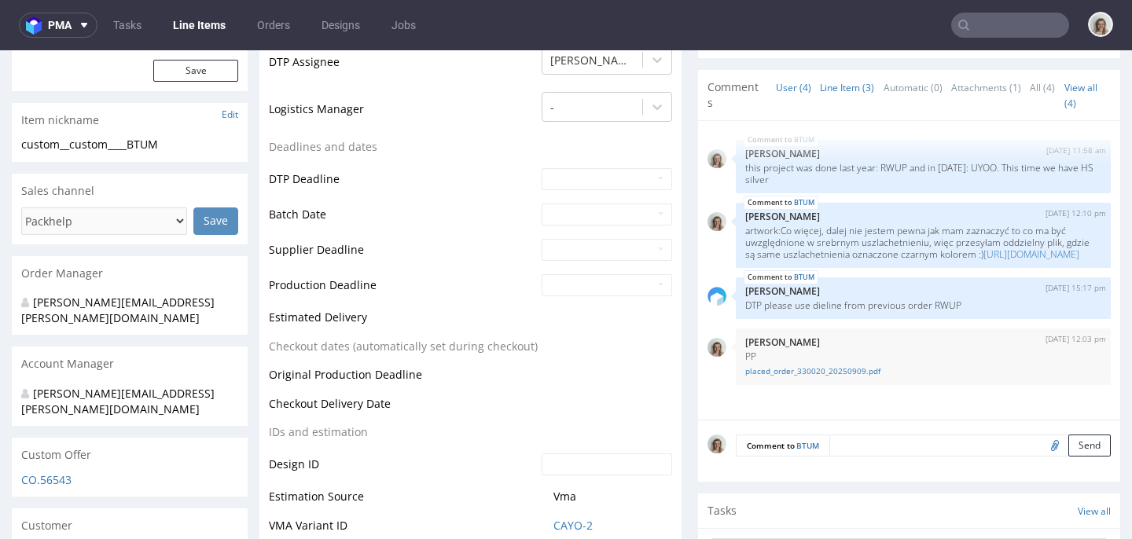
click at [832, 86] on link "Line Item (3)" at bounding box center [847, 88] width 54 height 34
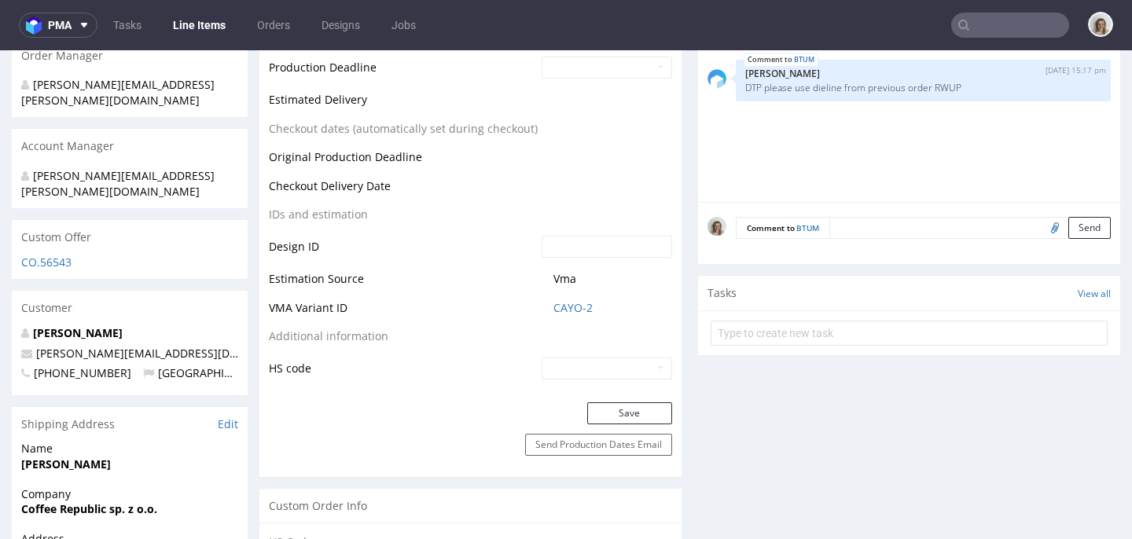
scroll to position [1053, 0]
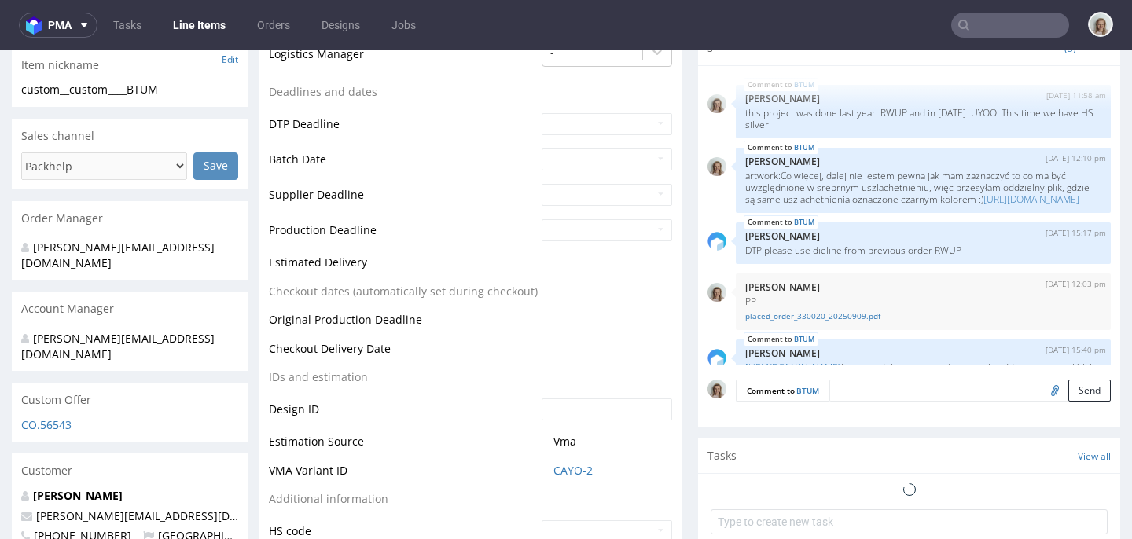
scroll to position [226, 0]
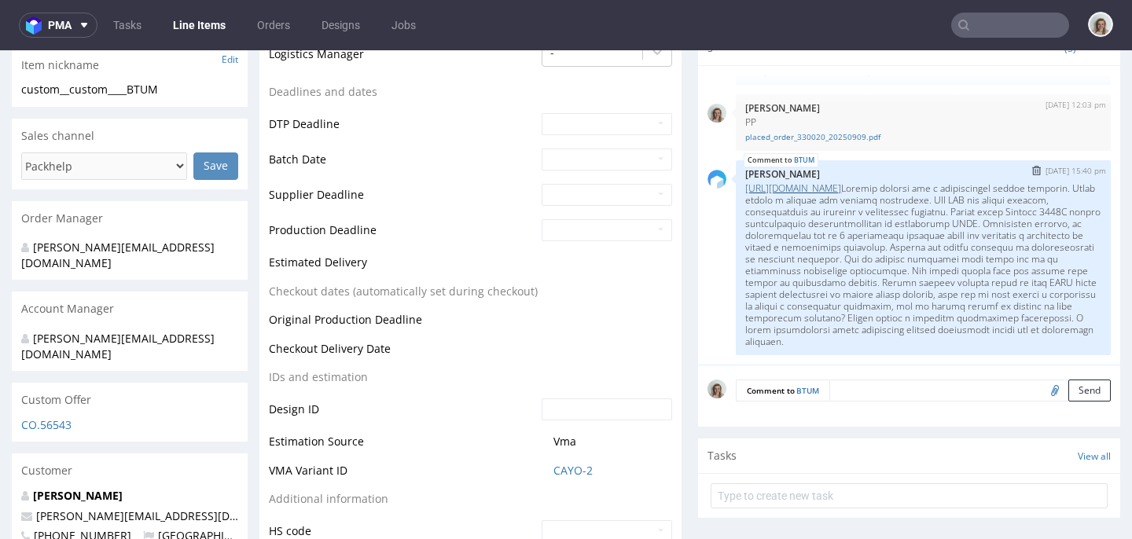
click at [841, 182] on link "[URL][DOMAIN_NAME]" at bounding box center [793, 188] width 96 height 13
drag, startPoint x: 867, startPoint y: 170, endPoint x: 1043, endPoint y: 343, distance: 246.8
click at [1043, 343] on p "[URL][DOMAIN_NAME]" at bounding box center [923, 264] width 356 height 165
